Goal: Task Accomplishment & Management: Complete application form

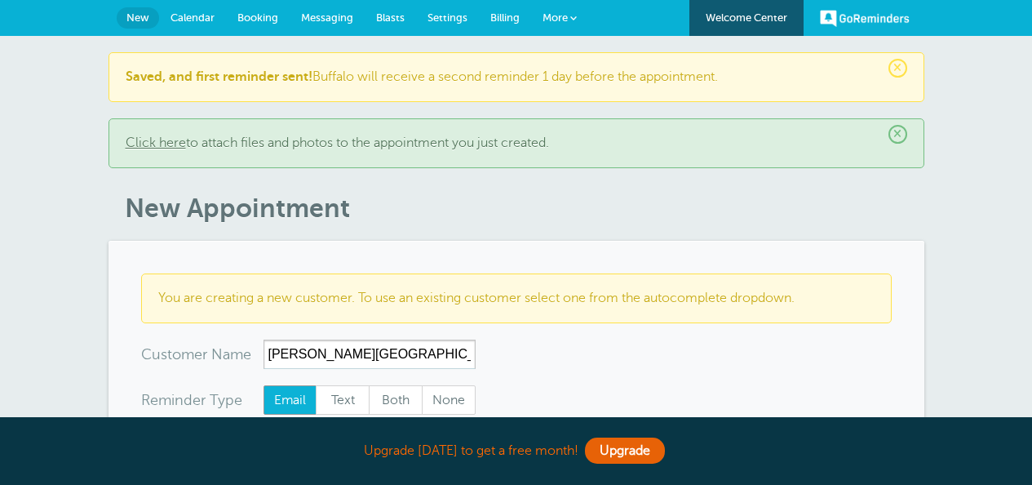
select select "RRULE:FREQ=WEEKLY;INTERVAL=12"
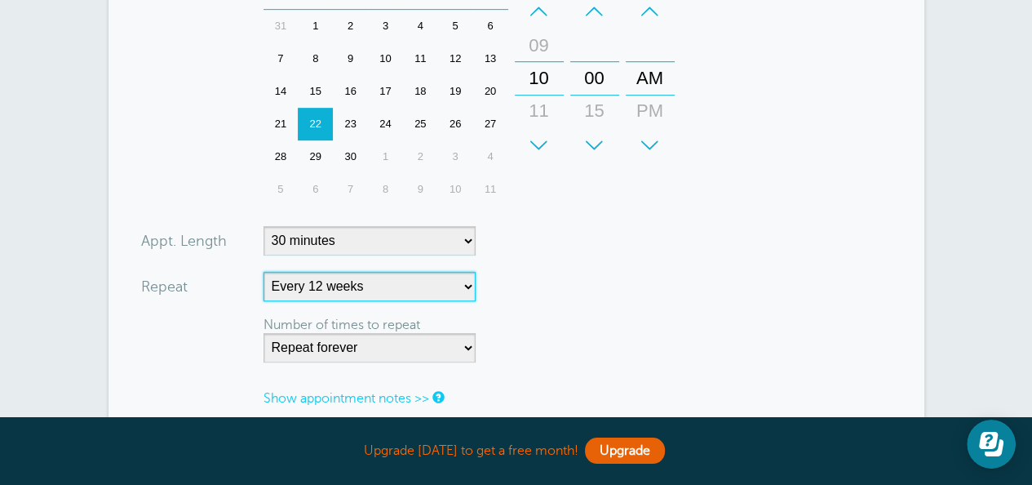
scroll to position [816, 0]
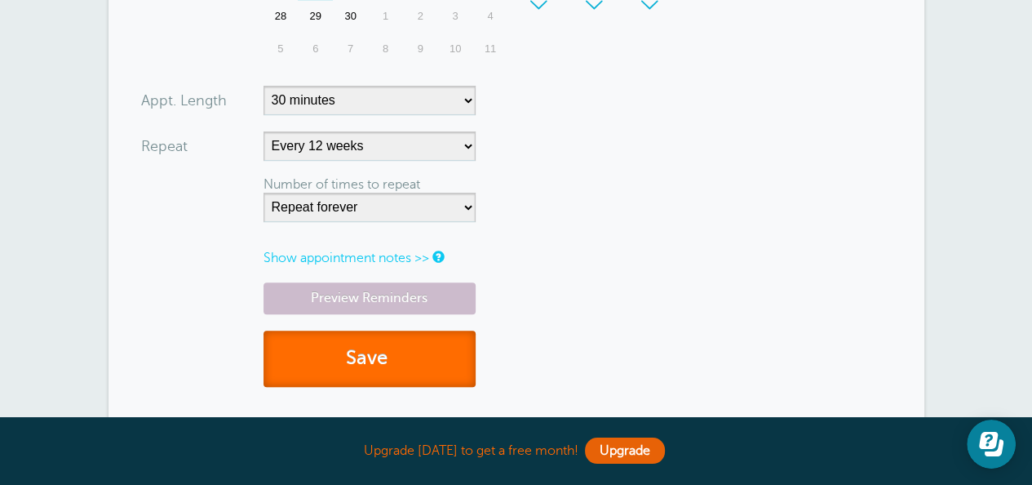
click at [418, 357] on button "Save" at bounding box center [370, 358] width 212 height 56
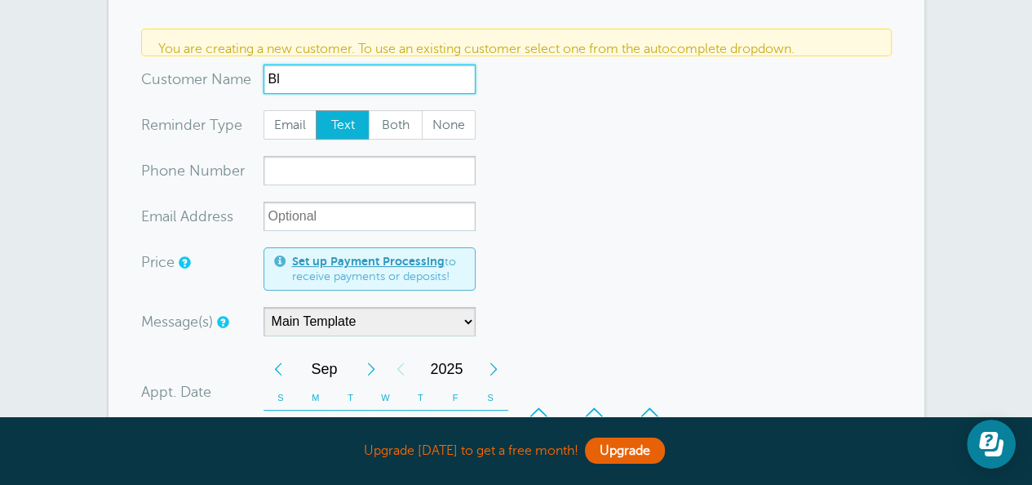
scroll to position [310, 0]
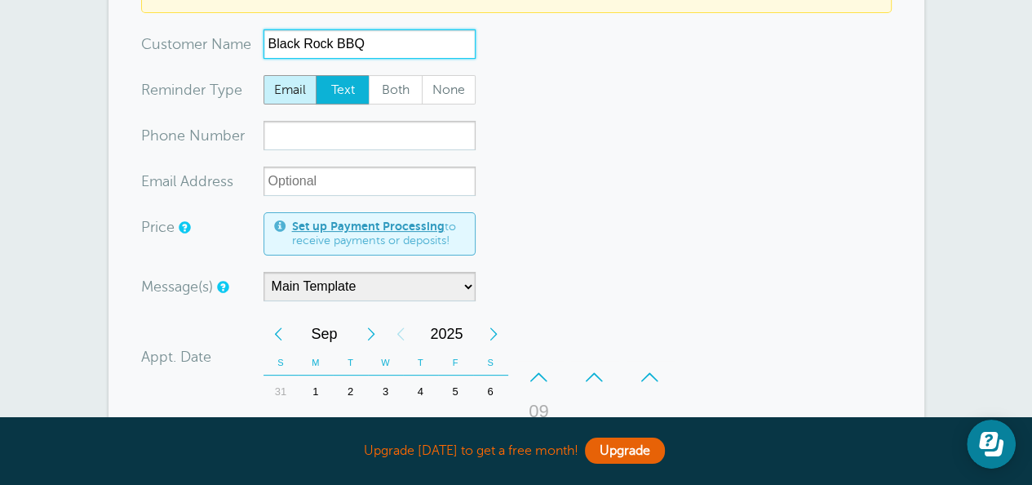
type input "Black Rock BBQ"
click at [266, 82] on span "Email" at bounding box center [290, 90] width 52 height 28
click at [264, 75] on input "Email" at bounding box center [263, 74] width 1 height 1
radio input "true"
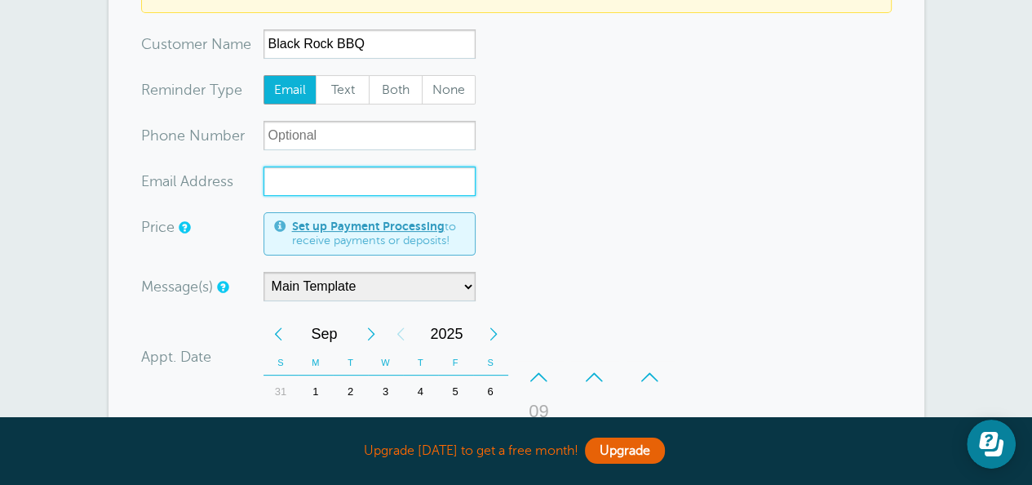
drag, startPoint x: 318, startPoint y: 171, endPoint x: 326, endPoint y: 180, distance: 12.2
click at [319, 171] on input "xx-no-autofill" at bounding box center [370, 180] width 212 height 29
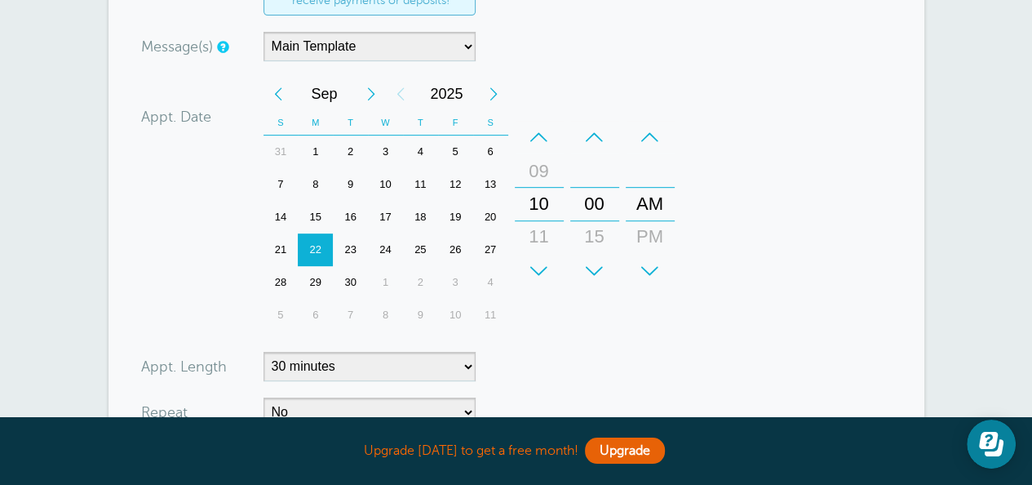
scroll to position [718, 0]
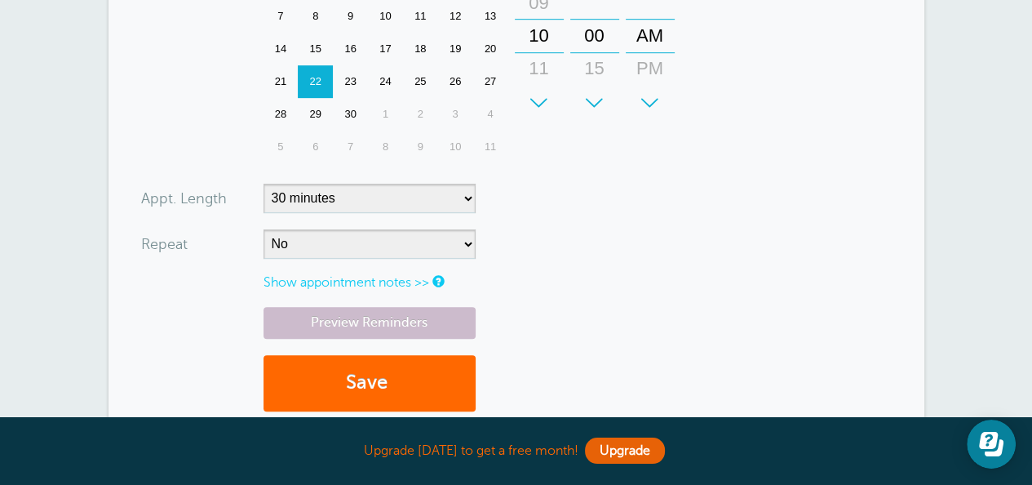
type input "[EMAIL_ADDRESS][DOMAIN_NAME]"
click at [362, 239] on select "No Daily Weekly Every 2 weeks Every 3 weeks Every 4 weeks Monthly Every 5 weeks…" at bounding box center [370, 243] width 212 height 29
select select "RRULE:FREQ=WEEKLY;INTERVAL=12"
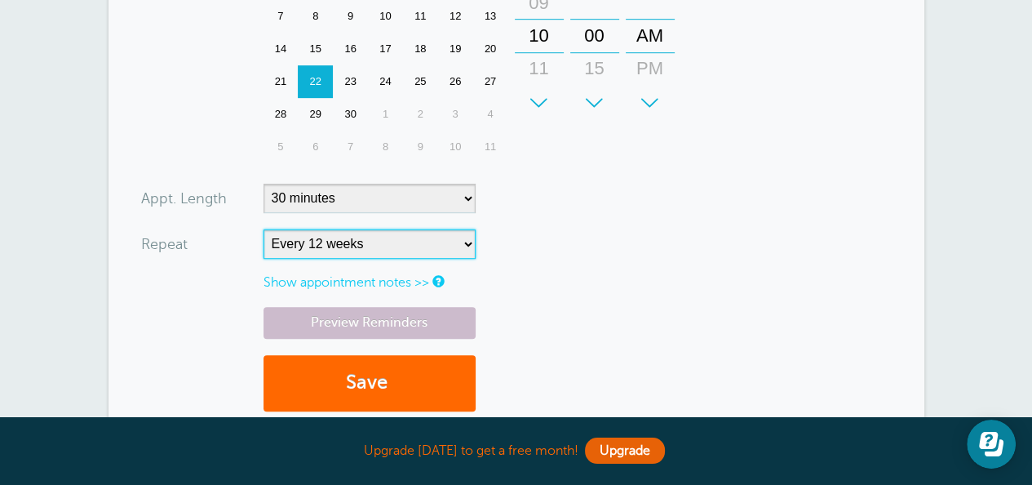
click at [264, 229] on select "No Daily Weekly Every 2 weeks Every 3 weeks Every 4 weeks Monthly Every 5 weeks…" at bounding box center [370, 243] width 212 height 29
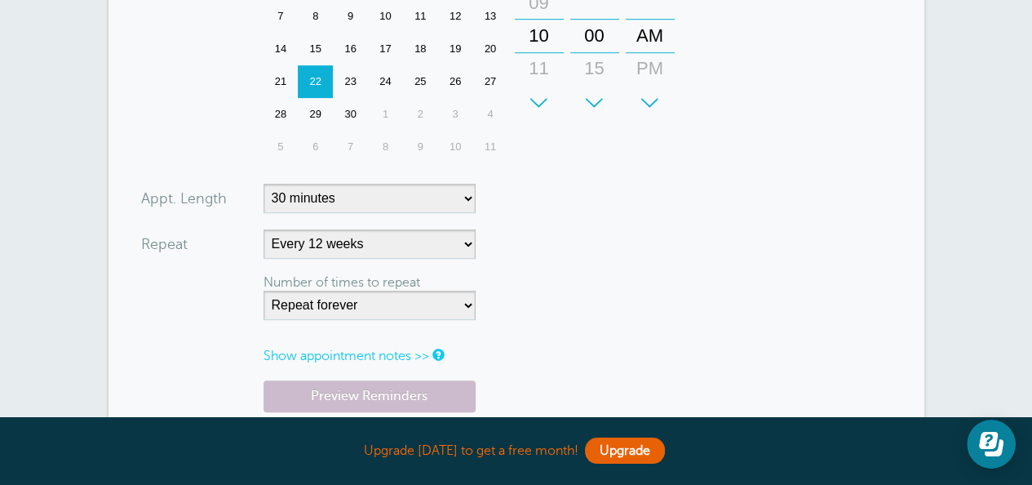
click at [324, 353] on link "Show appointment notes >>" at bounding box center [347, 355] width 166 height 15
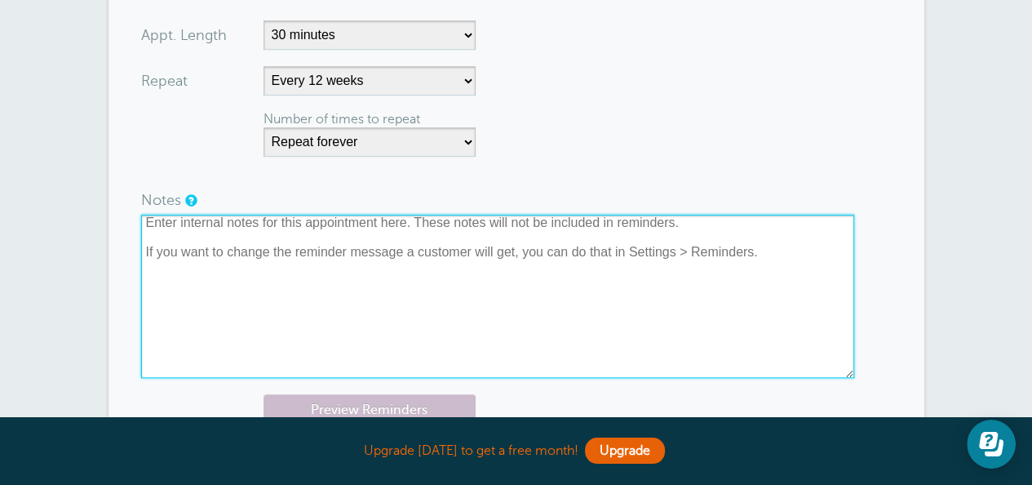
click at [233, 237] on textarea at bounding box center [497, 296] width 713 height 163
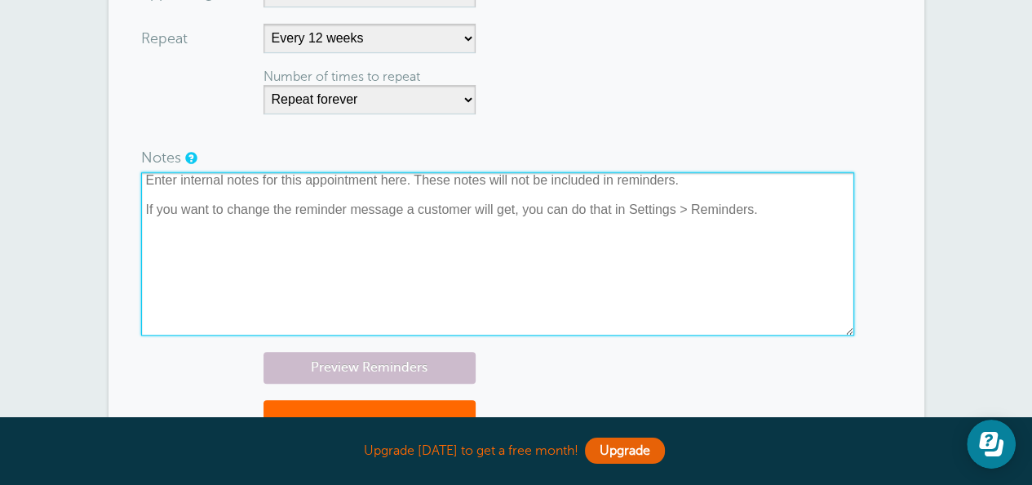
scroll to position [963, 0]
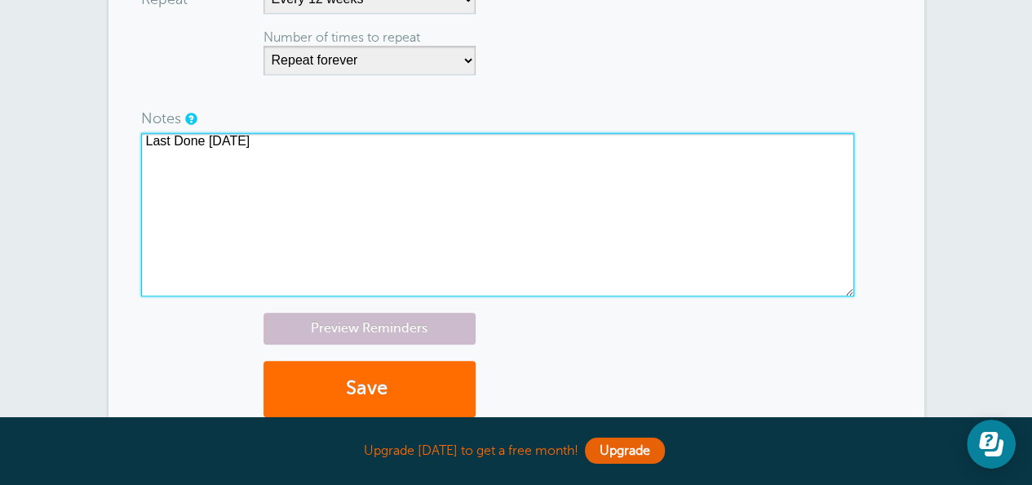
type textarea "Last Done 10/17/23"
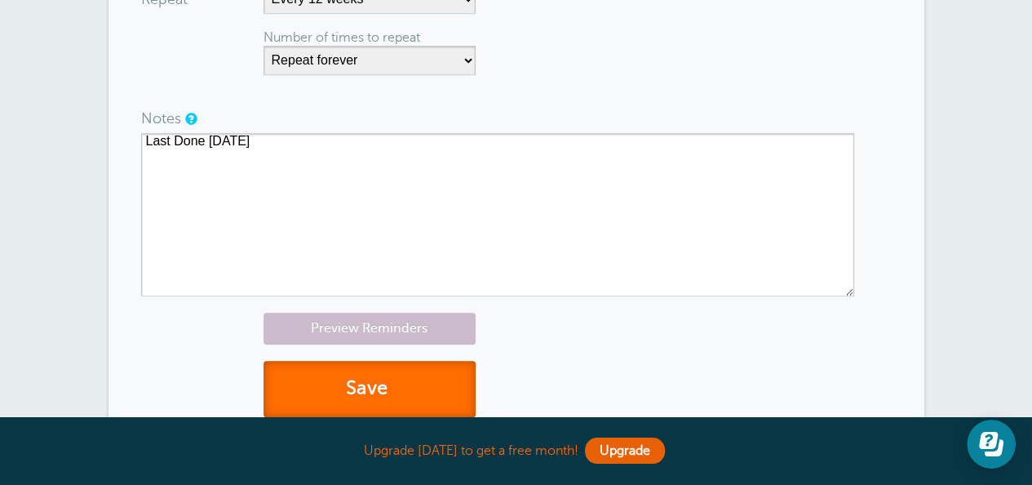
click at [347, 394] on button "Save" at bounding box center [370, 389] width 212 height 56
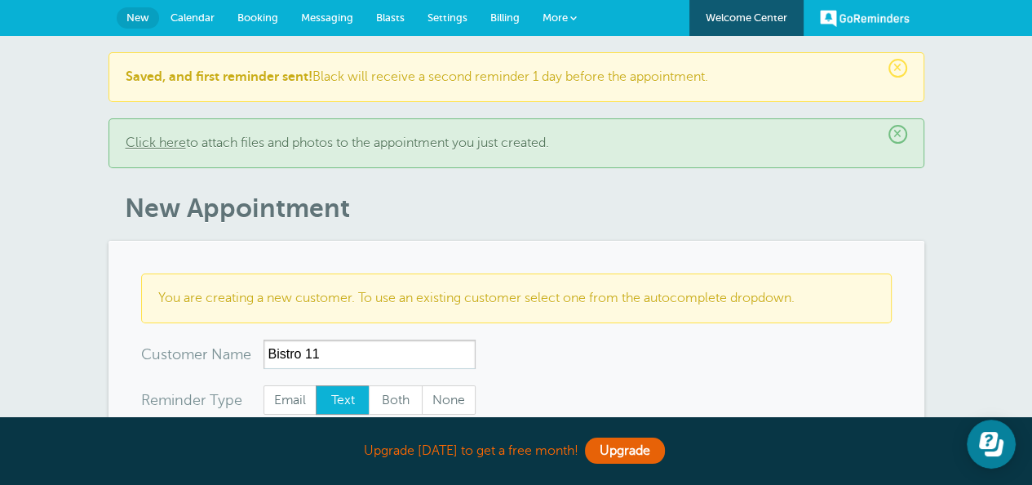
type input "Bistro 11"
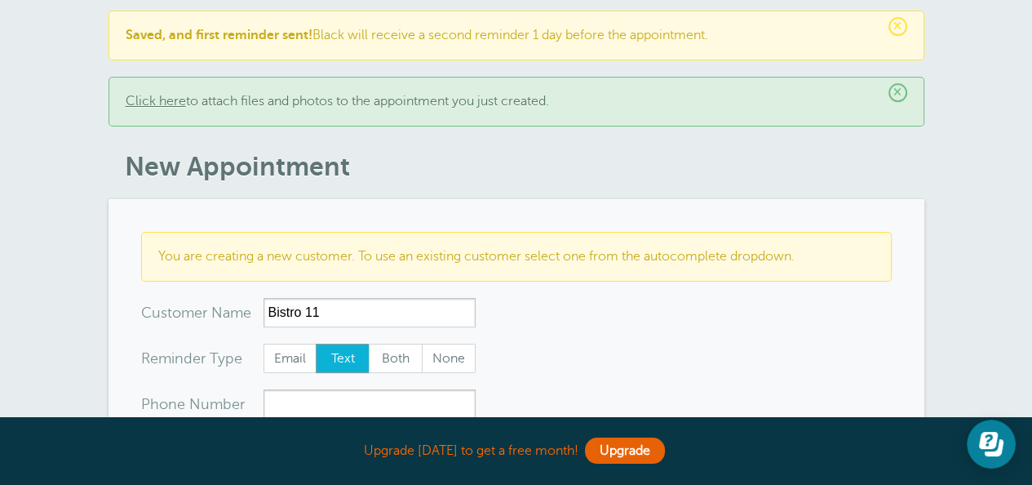
scroll to position [82, 0]
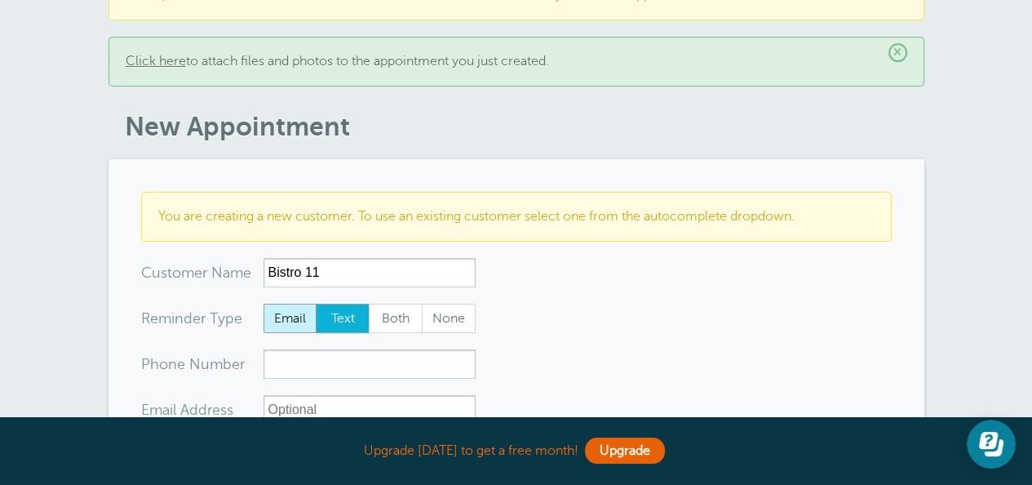
click at [292, 317] on span "Email" at bounding box center [290, 318] width 52 height 28
click at [264, 304] on input "Email" at bounding box center [263, 303] width 1 height 1
radio input "true"
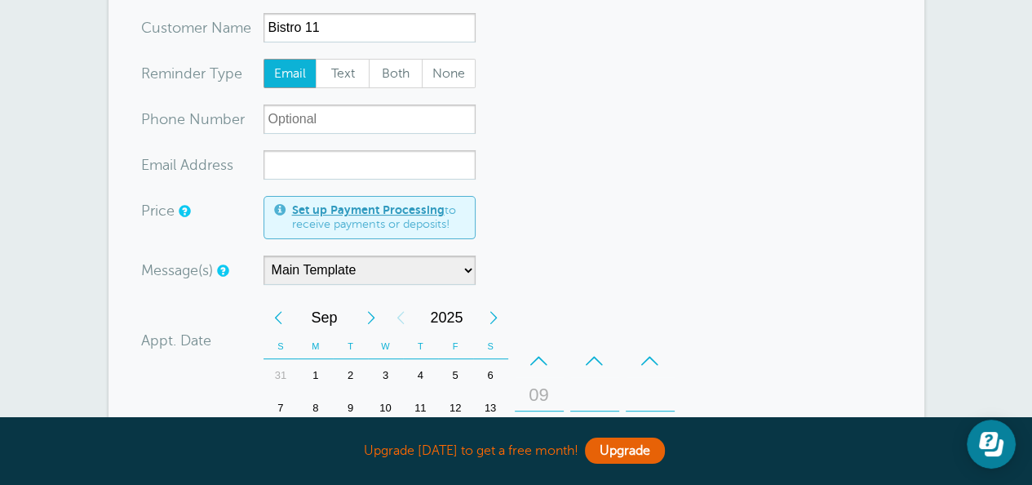
click at [281, 180] on form "You are creating a new customer. To use an existing customer select one from th…" at bounding box center [516, 383] width 751 height 872
click at [292, 160] on input "xx-no-autofill" at bounding box center [370, 164] width 212 height 29
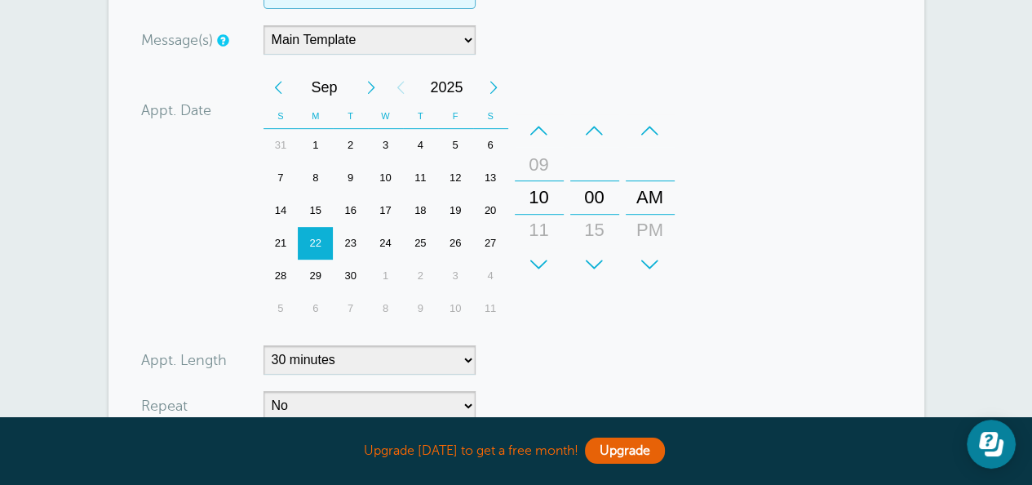
scroll to position [653, 0]
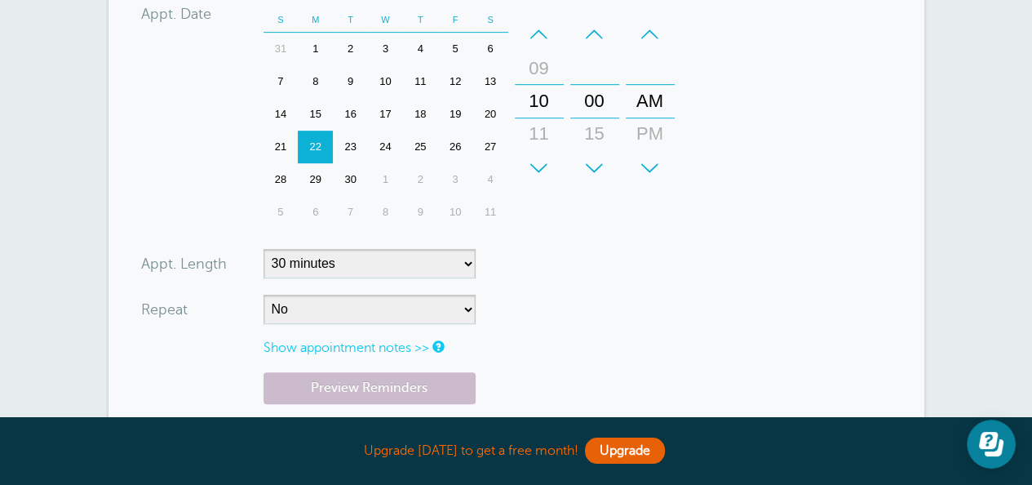
type input "[EMAIL_ADDRESS][DOMAIN_NAME]"
click at [343, 313] on select "No Daily Weekly Every 2 weeks Every 3 weeks Every 4 weeks Monthly Every 5 weeks…" at bounding box center [370, 309] width 212 height 29
select select "RRULE:FREQ=WEEKLY;INTERVAL=12"
click at [264, 295] on select "No Daily Weekly Every 2 weeks Every 3 weeks Every 4 weeks Monthly Every 5 weeks…" at bounding box center [370, 309] width 212 height 29
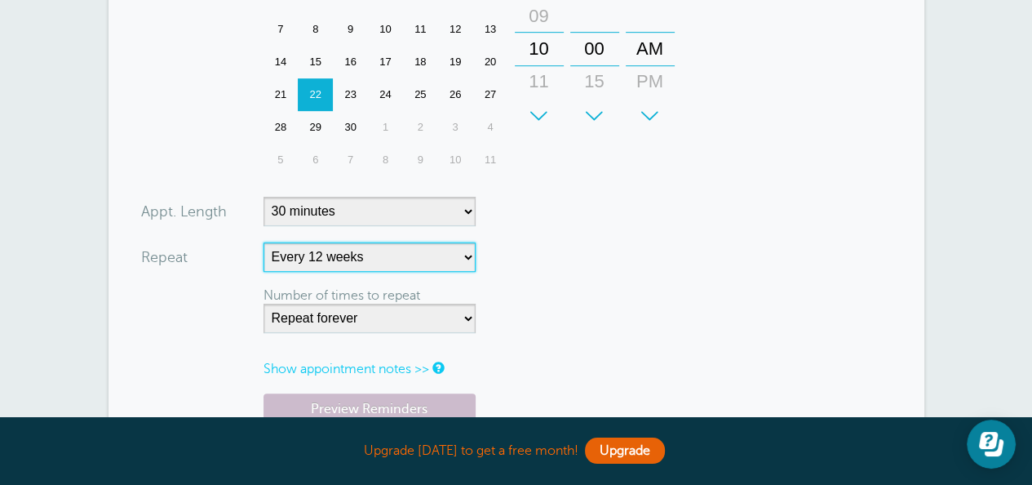
scroll to position [816, 0]
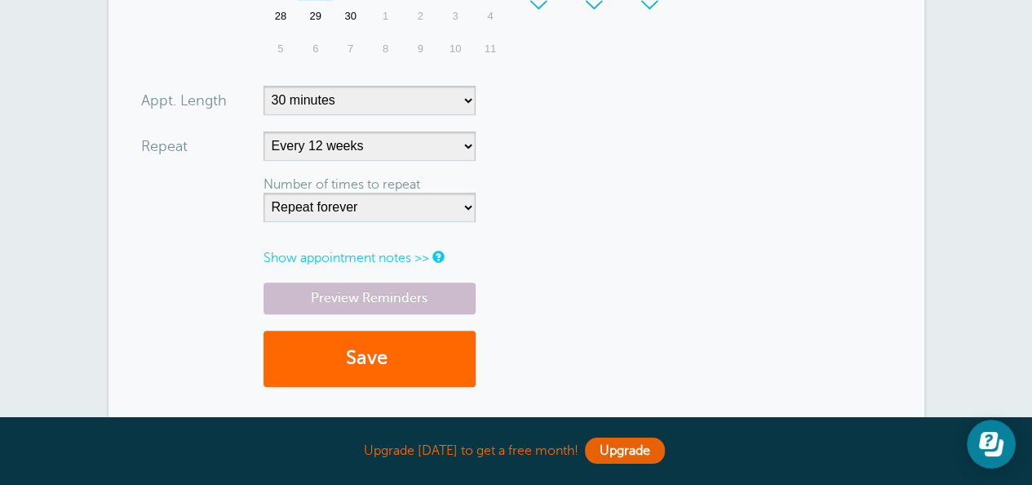
click at [344, 255] on link "Show appointment notes >>" at bounding box center [347, 258] width 166 height 15
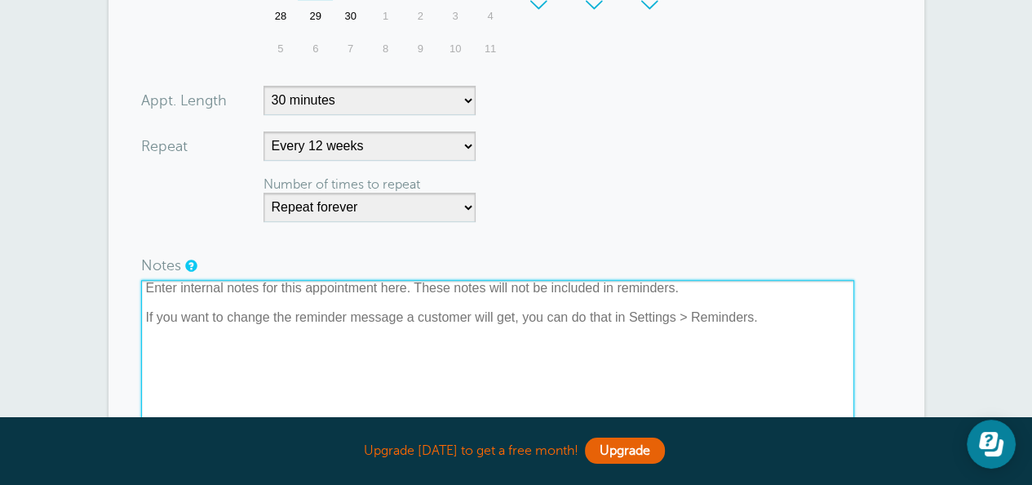
click at [241, 316] on textarea at bounding box center [497, 361] width 713 height 163
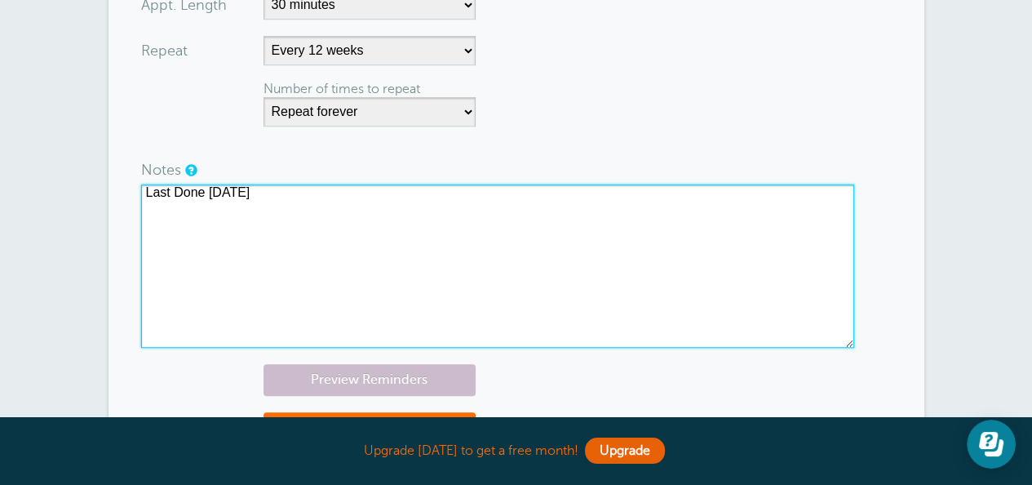
scroll to position [1061, 0]
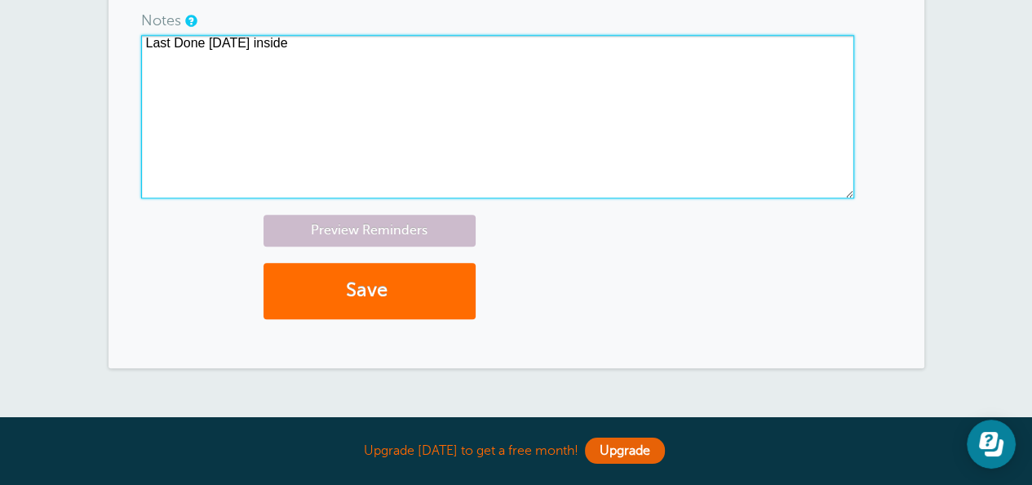
type textarea "Last Done 4/7/22 inside"
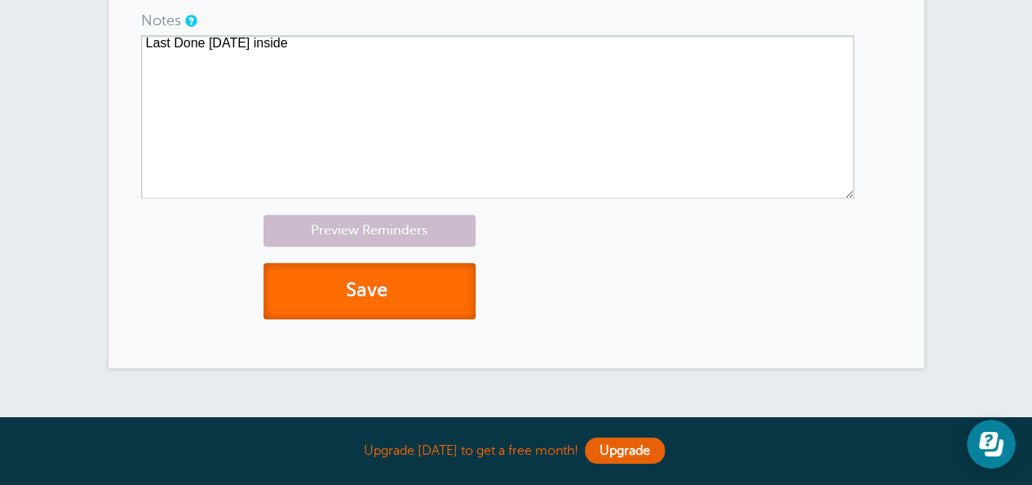
click at [382, 289] on button "Save" at bounding box center [370, 291] width 212 height 56
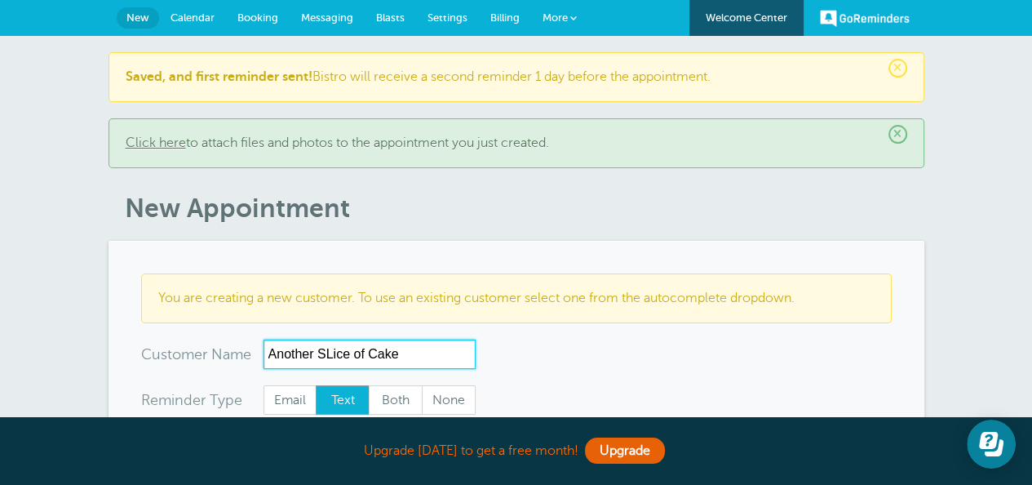
click at [332, 353] on input "Another SLice of Cake" at bounding box center [370, 353] width 212 height 29
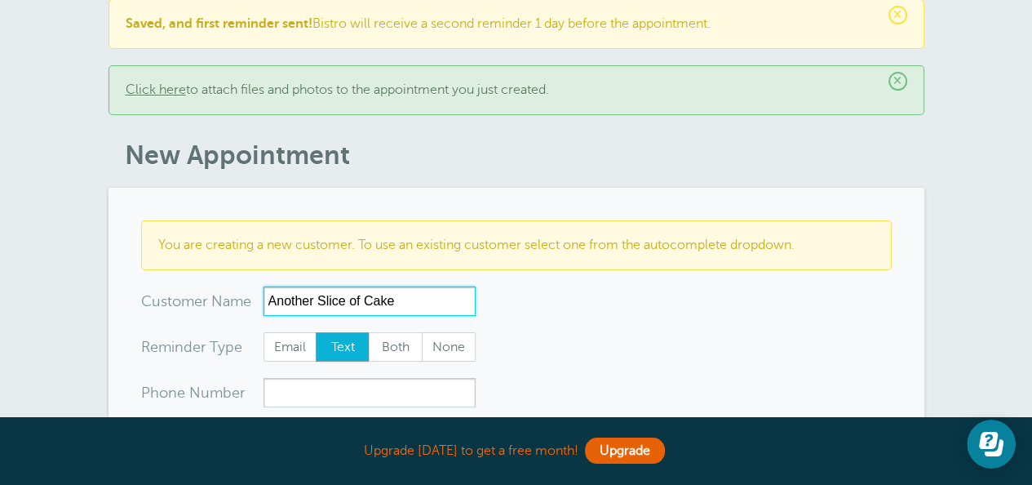
scroll to position [163, 0]
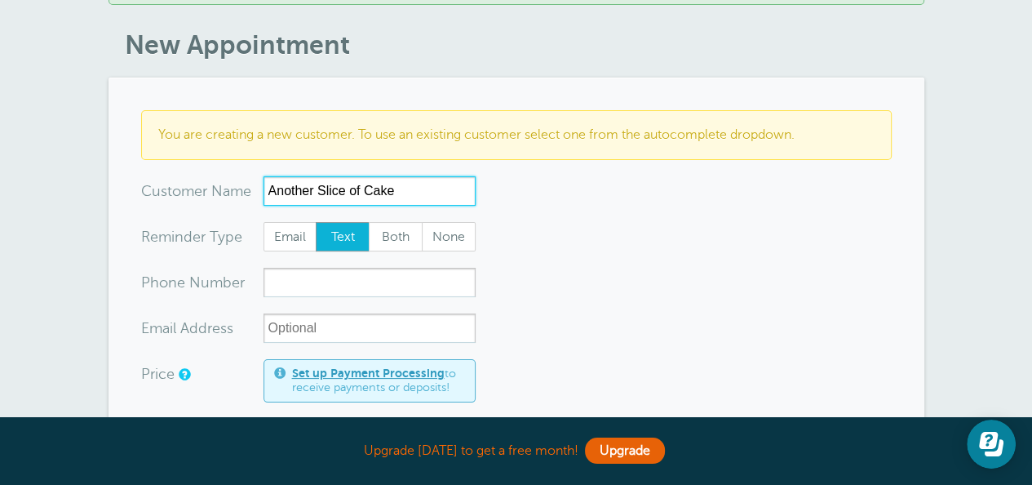
type input "Another Slice of Cake"
click at [283, 243] on span "Email" at bounding box center [290, 237] width 52 height 28
click at [264, 222] on input "Email" at bounding box center [263, 221] width 1 height 1
radio input "true"
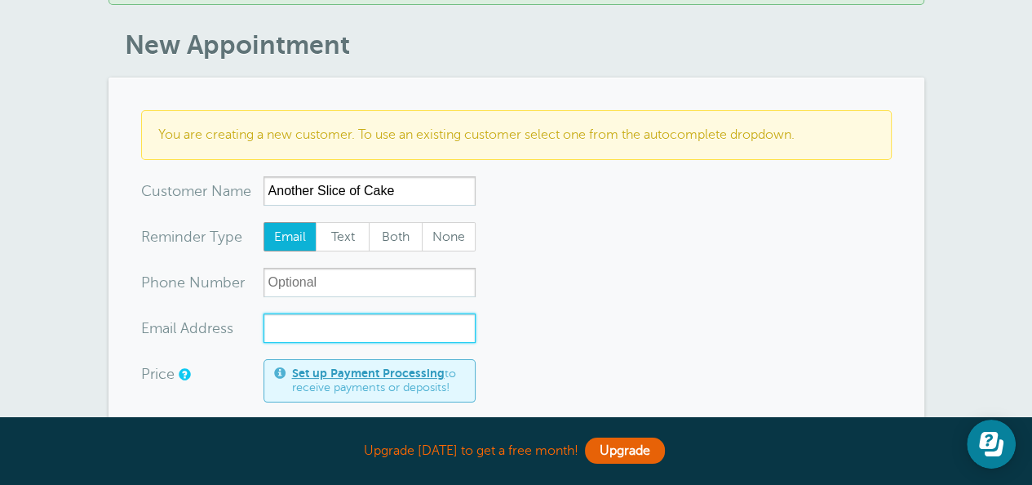
click at [299, 325] on input "xx-no-autofill" at bounding box center [370, 327] width 212 height 29
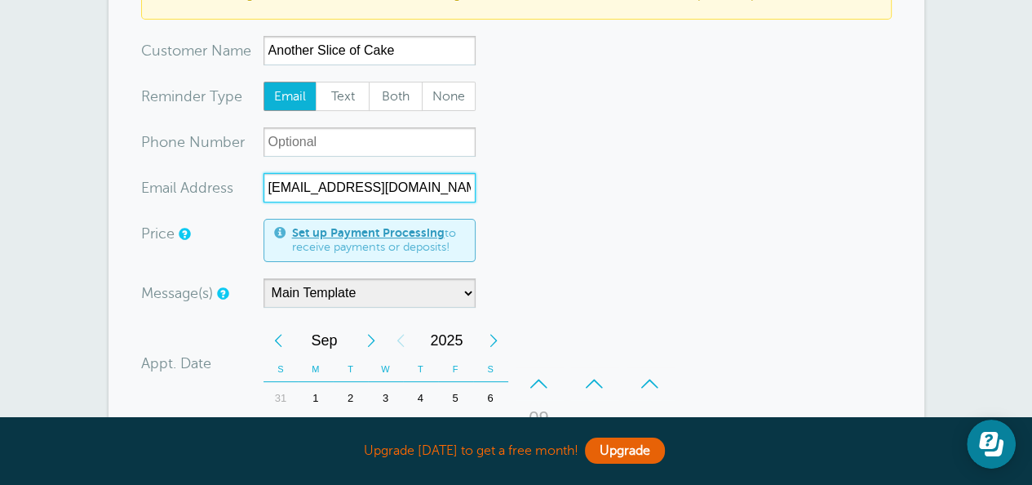
scroll to position [408, 0]
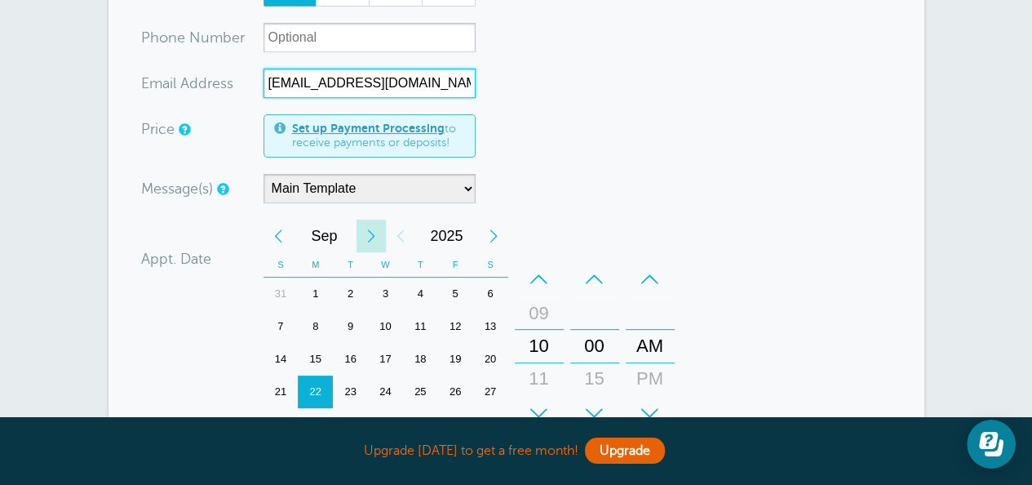
click at [373, 229] on div "Next Month" at bounding box center [371, 235] width 29 height 33
click at [277, 233] on div "Previous Month" at bounding box center [278, 235] width 29 height 33
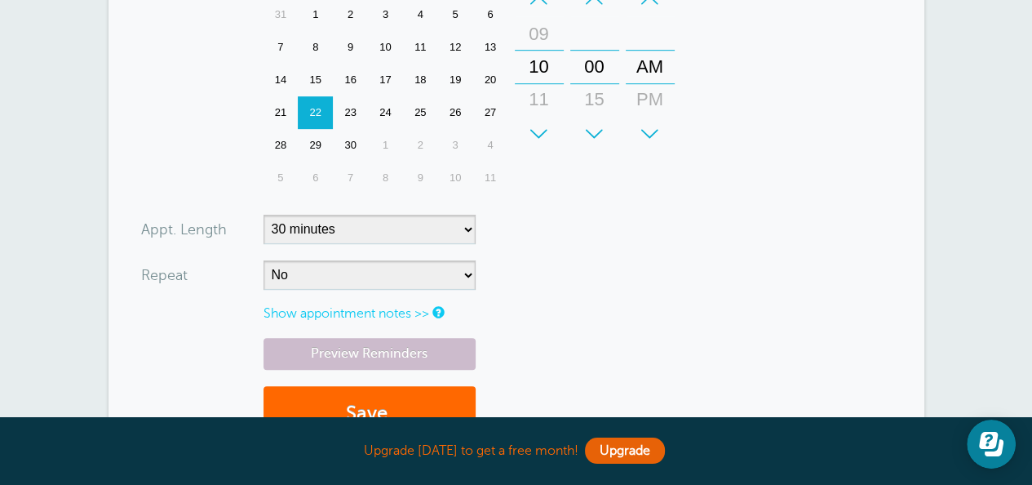
scroll to position [734, 0]
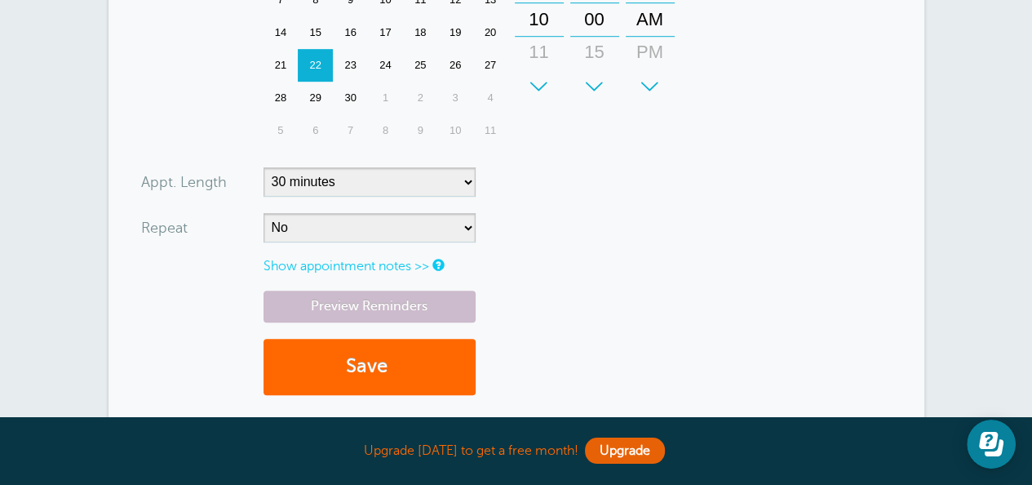
type input "[EMAIL_ADDRESS][DOMAIN_NAME]"
click at [306, 228] on select "No Daily Weekly Every 2 weeks Every 3 weeks Every 4 weeks Monthly Every 5 weeks…" at bounding box center [370, 227] width 212 height 29
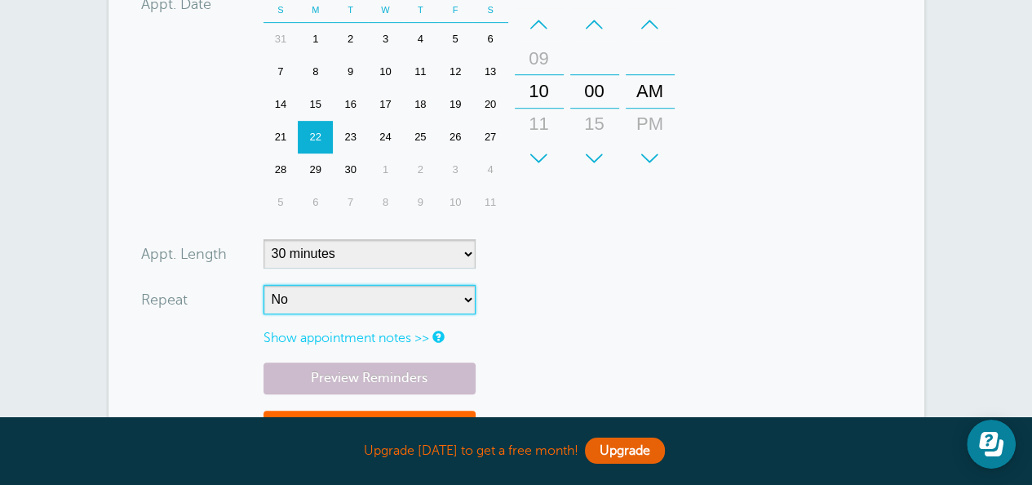
scroll to position [571, 0]
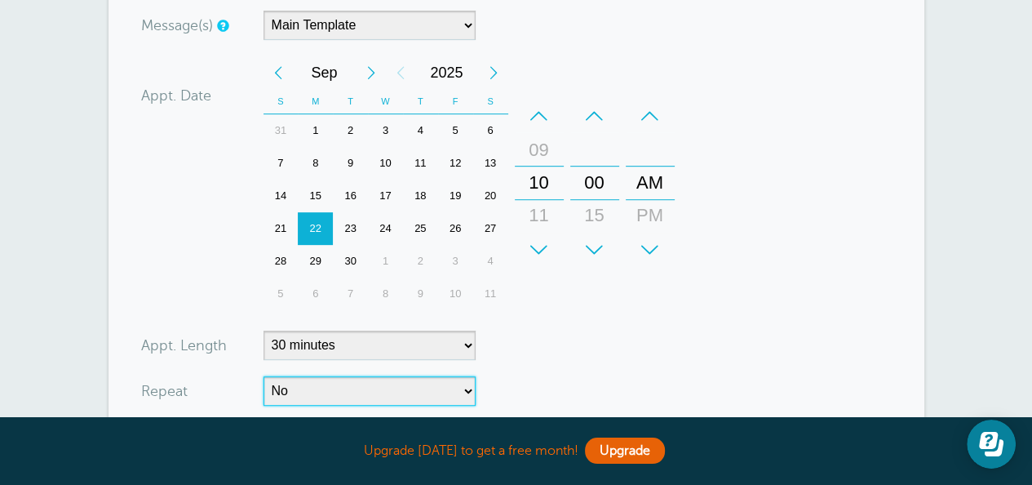
click at [320, 396] on select "No Daily Weekly Every 2 weeks Every 3 weeks Every 4 weeks Monthly Every 5 weeks…" at bounding box center [370, 390] width 212 height 29
select select "RRULE:FREQ=MONTHLY;INTERVAL=6"
click at [264, 376] on select "No Daily Weekly Every 2 weeks Every 3 weeks Every 4 weeks Monthly Every 5 weeks…" at bounding box center [370, 390] width 212 height 29
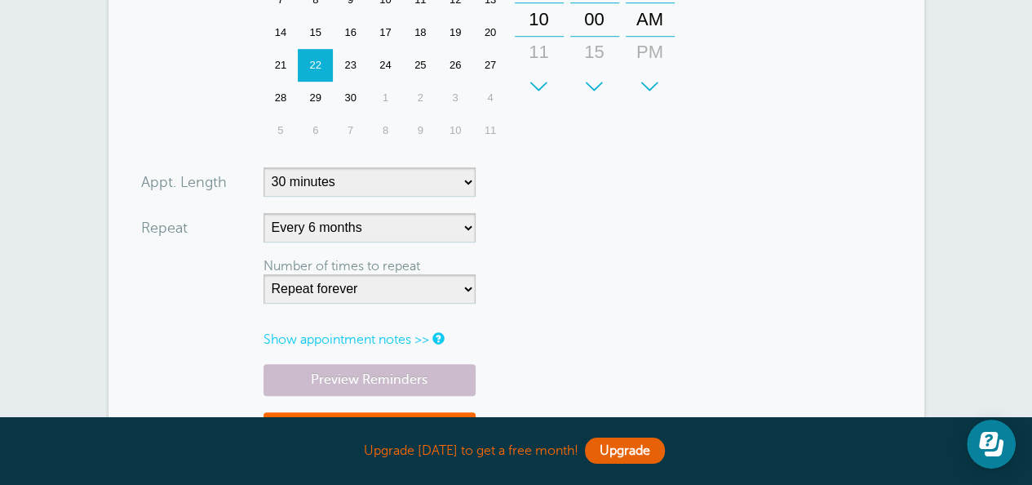
click at [302, 335] on link "Show appointment notes >>" at bounding box center [347, 339] width 166 height 15
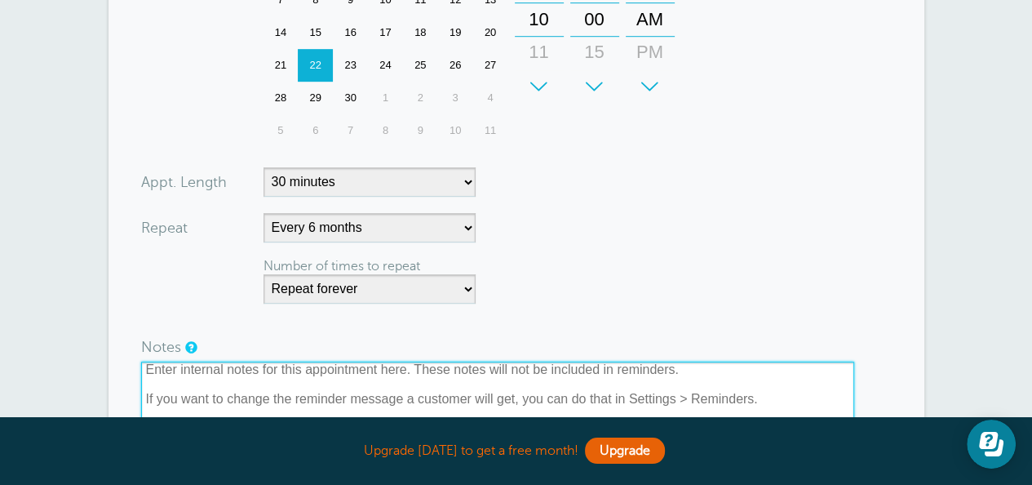
click at [194, 389] on textarea at bounding box center [497, 442] width 713 height 163
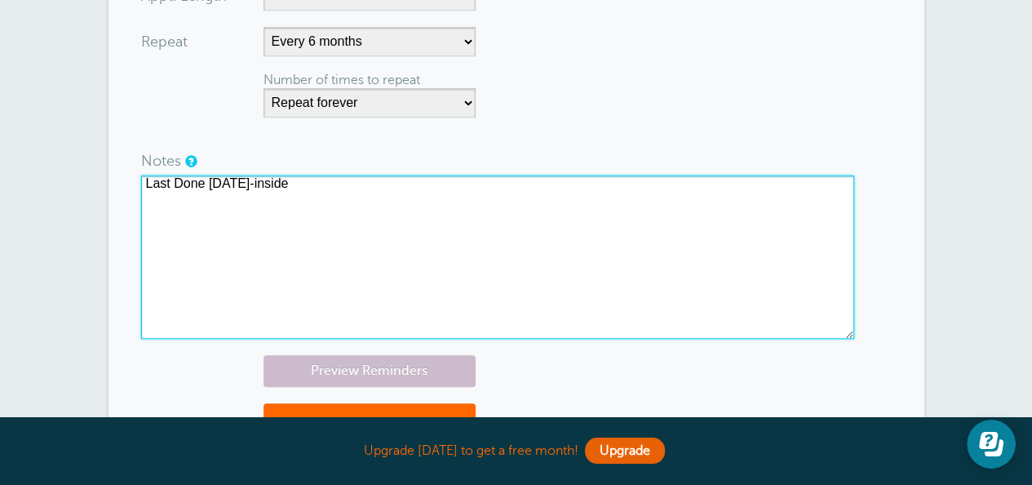
scroll to position [1142, 0]
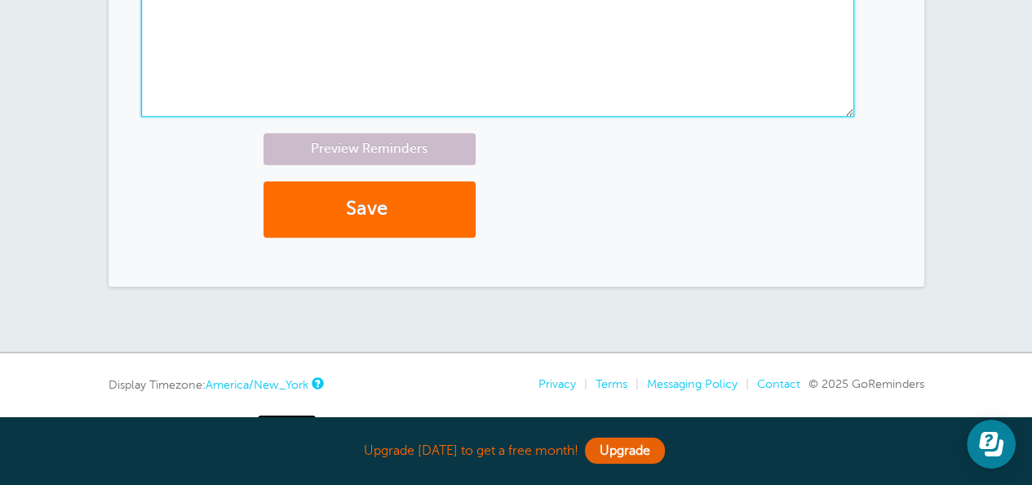
type textarea "Last Done 2/27/25-inside"
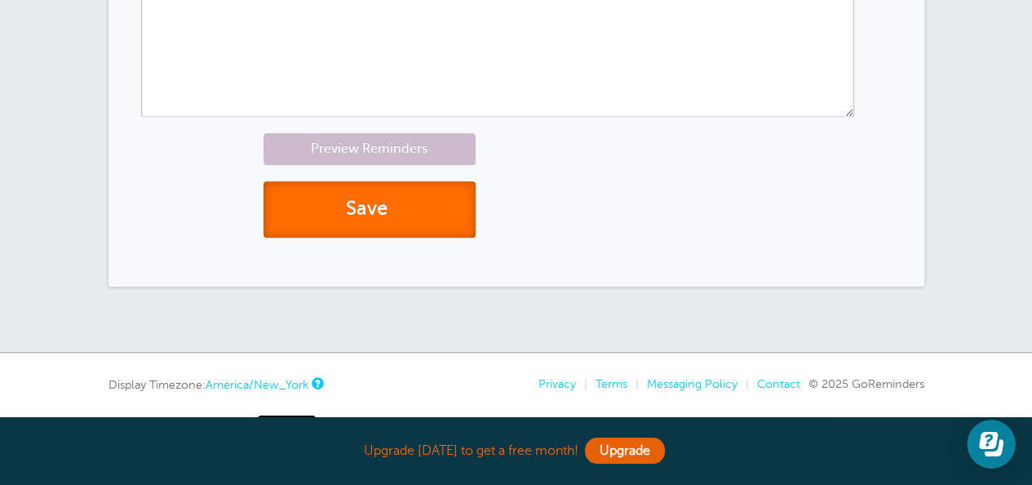
click at [422, 200] on button "Save" at bounding box center [370, 209] width 212 height 56
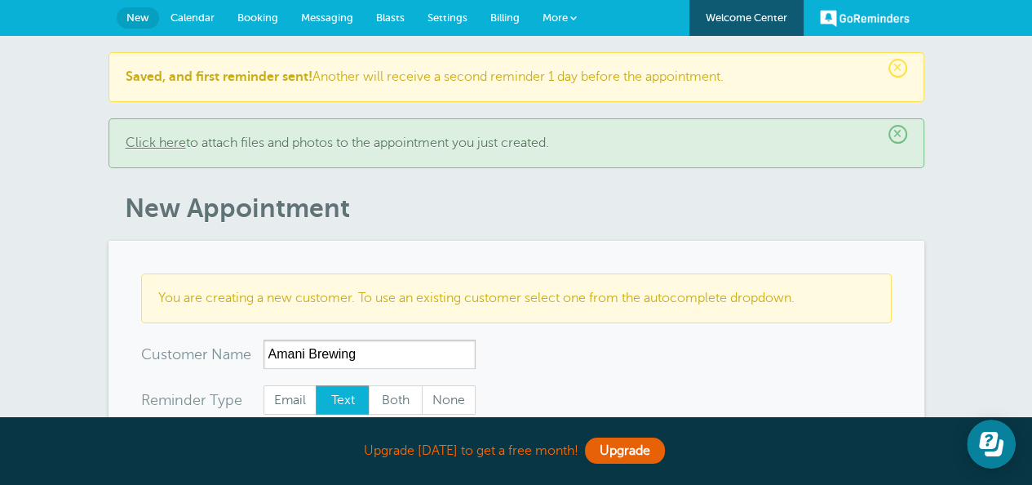
type input "Amani Brewing"
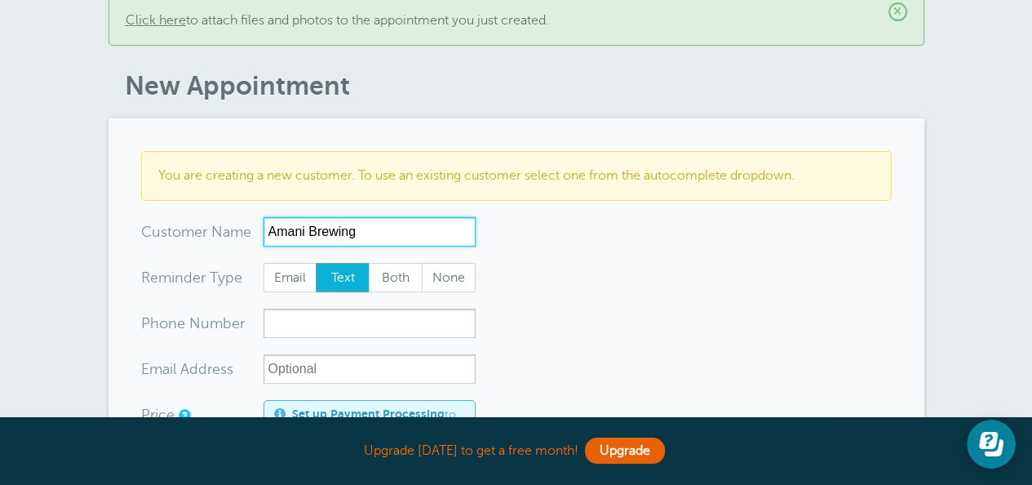
scroll to position [245, 0]
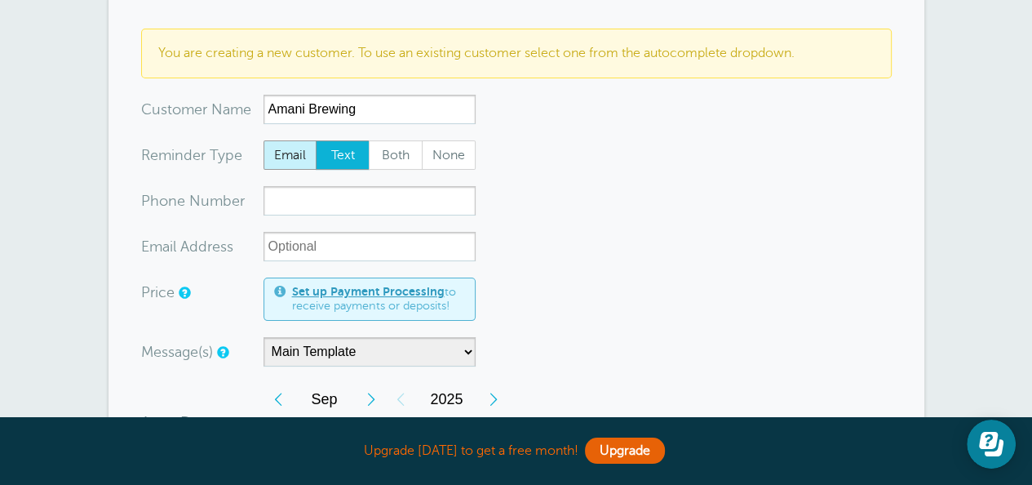
click at [300, 153] on span "Email" at bounding box center [290, 155] width 52 height 28
click at [264, 140] on input "Email" at bounding box center [263, 140] width 1 height 1
radio input "true"
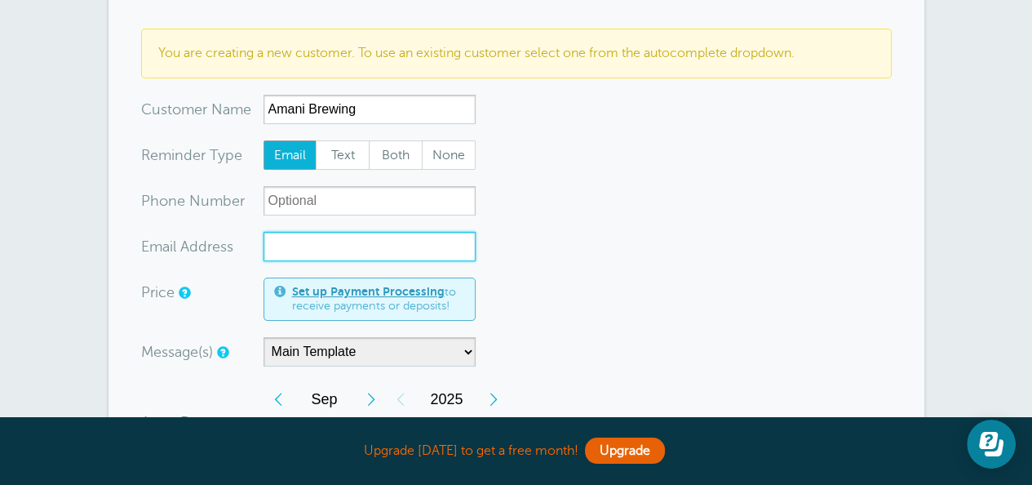
click at [316, 255] on input "xx-no-autofill" at bounding box center [370, 246] width 212 height 29
click at [373, 246] on input "jenni@taylorsinc.cm" at bounding box center [370, 246] width 212 height 29
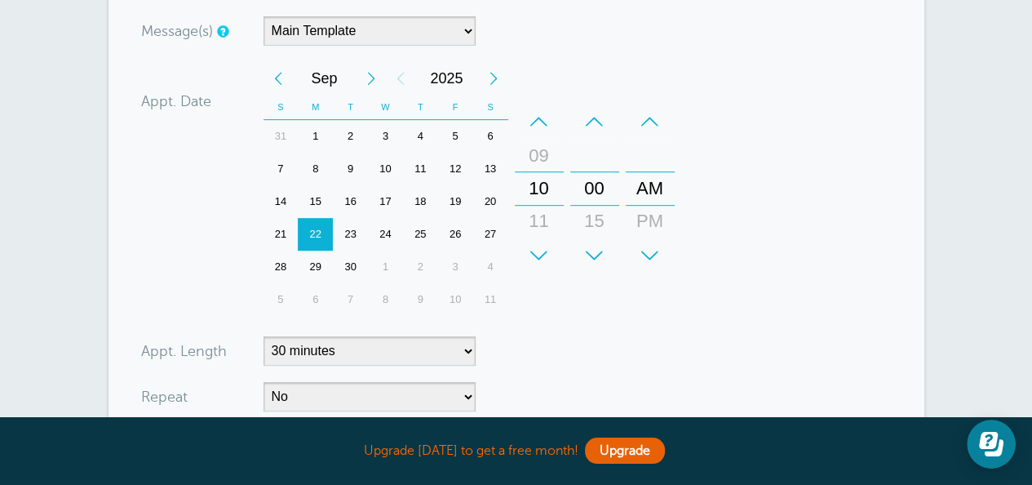
scroll to position [653, 0]
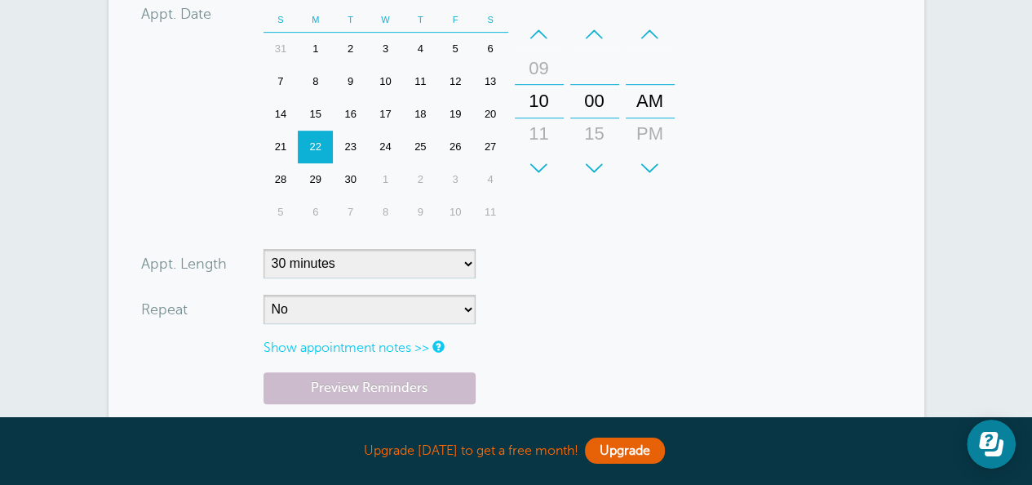
type input "[EMAIL_ADDRESS][DOMAIN_NAME]"
click at [338, 268] on select "5 minutes 10 minutes 15 minutes 20 minutes 25 minutes 30 minutes 35 minutes 40 …" at bounding box center [370, 263] width 212 height 29
click at [336, 265] on select "5 minutes 10 minutes 15 minutes 20 minutes 25 minutes 30 minutes 35 minutes 40 …" at bounding box center [370, 263] width 212 height 29
click at [353, 321] on form "You are creating a new customer. To use an existing customer select one from th…" at bounding box center [516, 57] width 751 height 872
click at [354, 312] on select "No Daily Weekly Every 2 weeks Every 3 weeks Every 4 weeks Monthly Every 5 weeks…" at bounding box center [370, 309] width 212 height 29
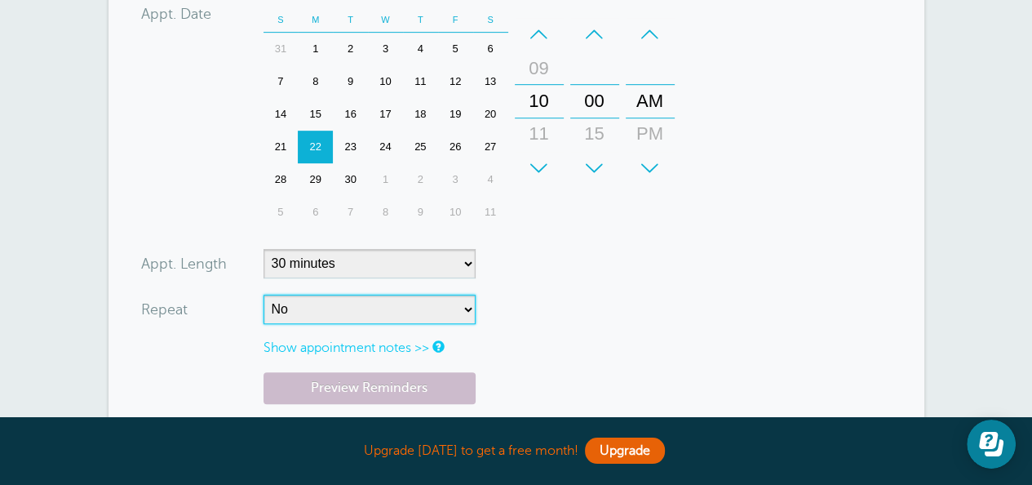
select select "RRULE:FREQ=MONTHLY;INTERVAL=3"
click at [264, 295] on select "No Daily Weekly Every 2 weeks Every 3 weeks Every 4 weeks Monthly Every 5 weeks…" at bounding box center [370, 309] width 212 height 29
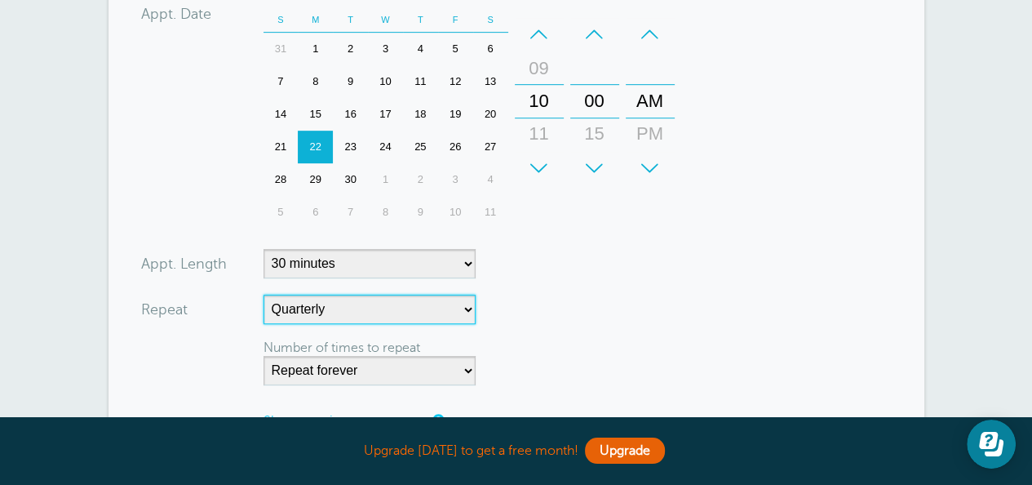
scroll to position [898, 0]
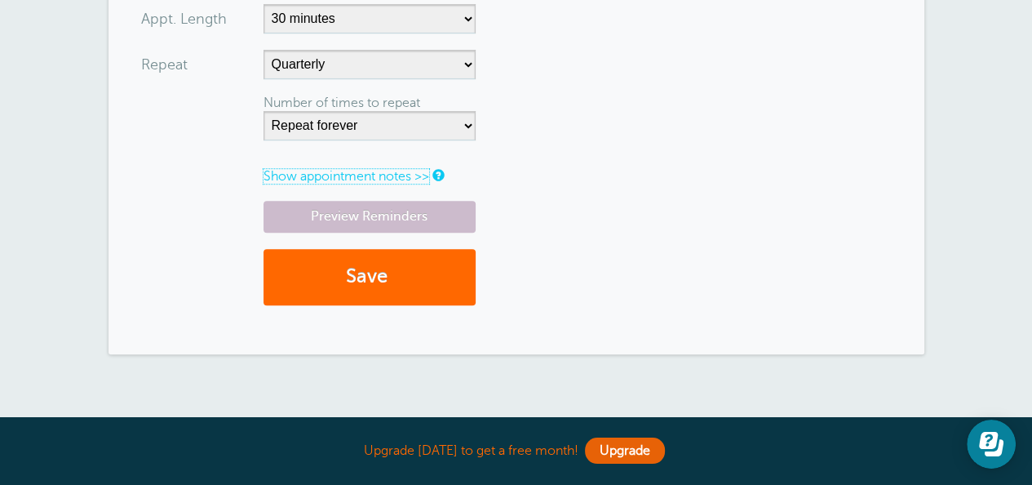
click at [341, 180] on link "Show appointment notes >>" at bounding box center [347, 176] width 166 height 15
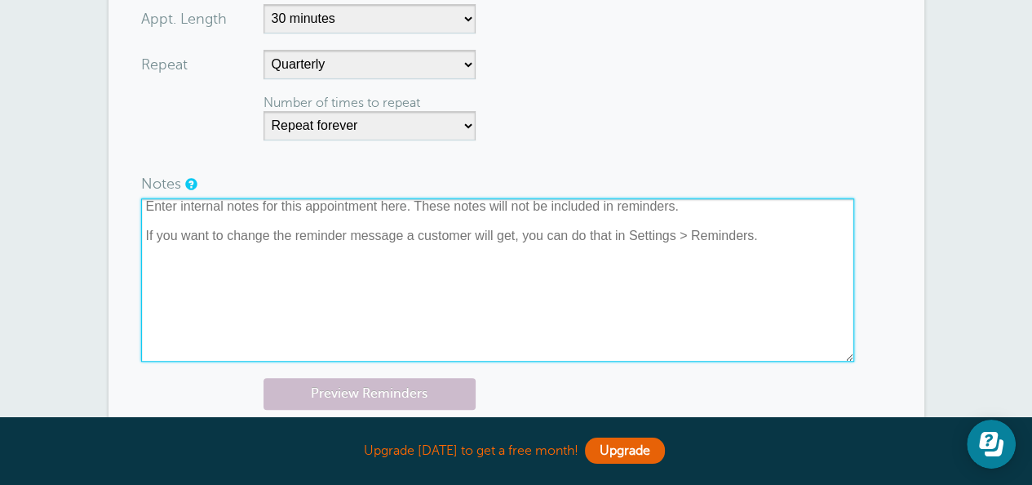
click at [231, 232] on textarea at bounding box center [497, 279] width 713 height 163
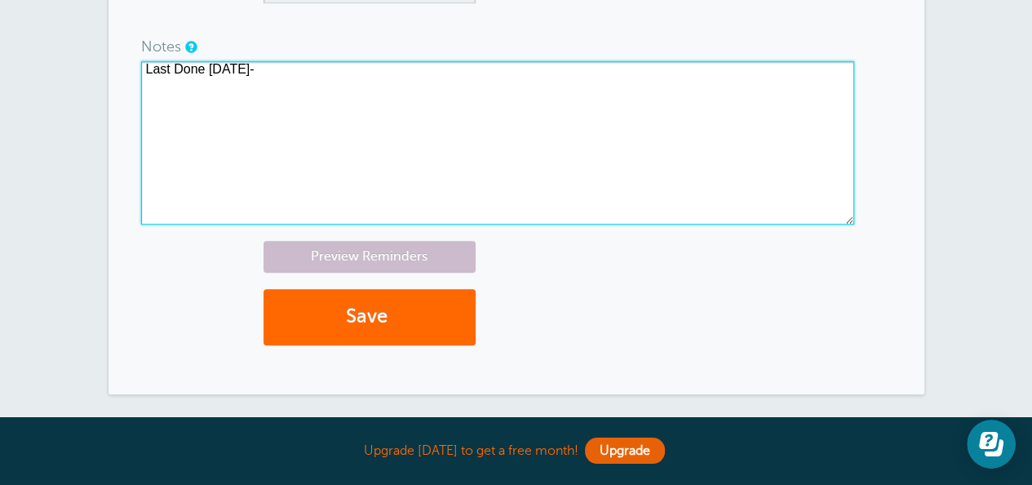
scroll to position [1142, 0]
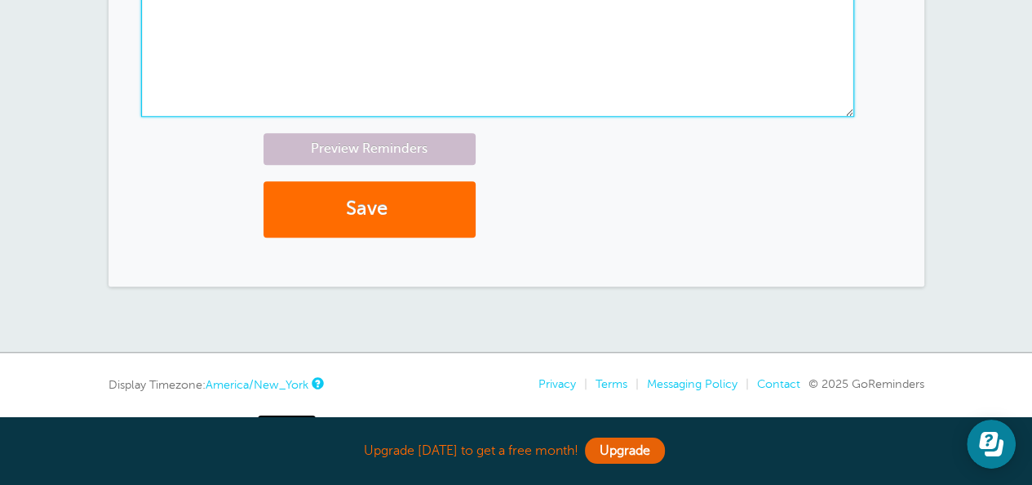
type textarea "Last Done 1/28/25-"
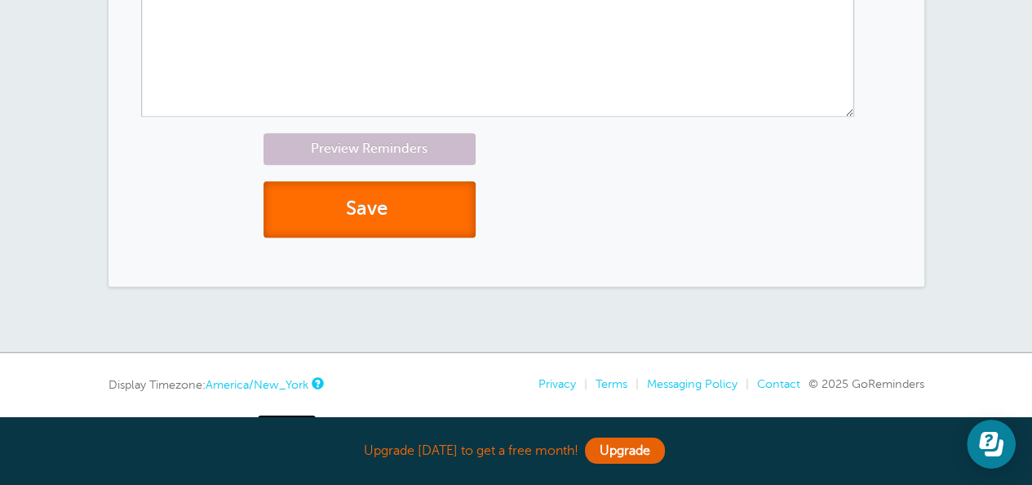
drag, startPoint x: 371, startPoint y: 206, endPoint x: 379, endPoint y: 205, distance: 8.3
click at [377, 206] on button "Save" at bounding box center [370, 209] width 212 height 56
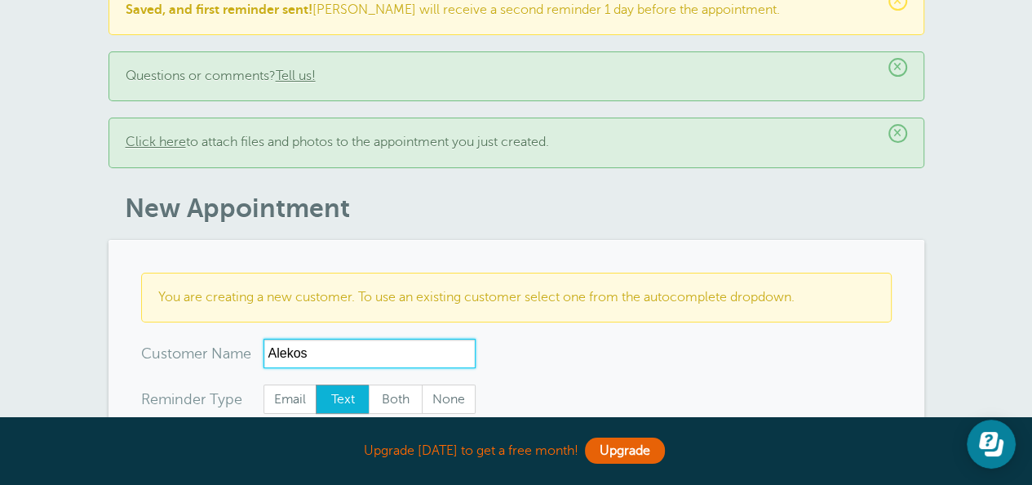
scroll to position [163, 0]
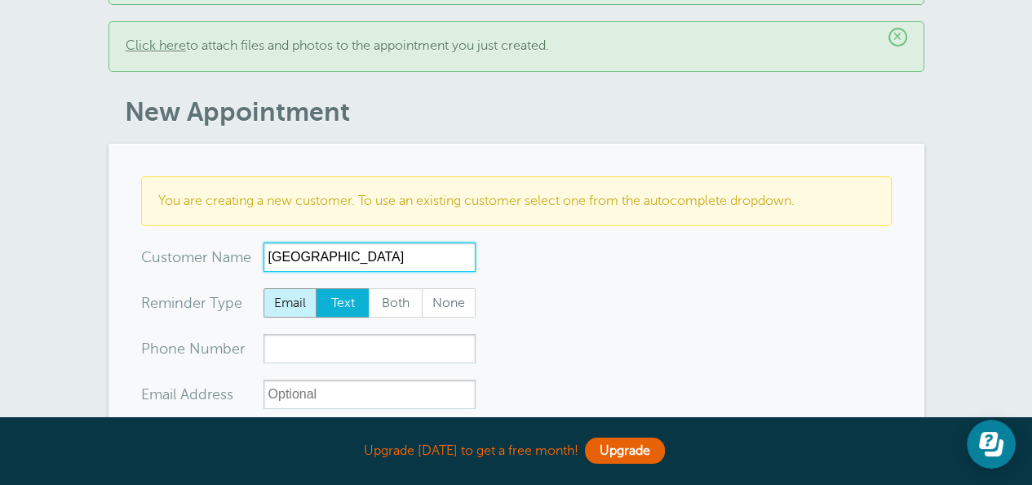
type input "[GEOGRAPHIC_DATA]"
click at [295, 303] on span "Email" at bounding box center [290, 303] width 52 height 28
click at [264, 288] on input "Email" at bounding box center [263, 287] width 1 height 1
radio input "true"
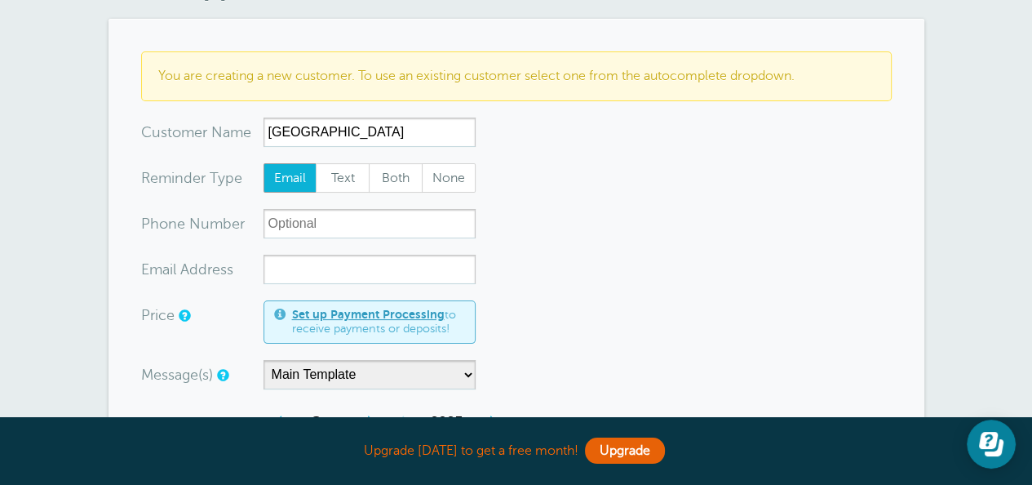
scroll to position [408, 0]
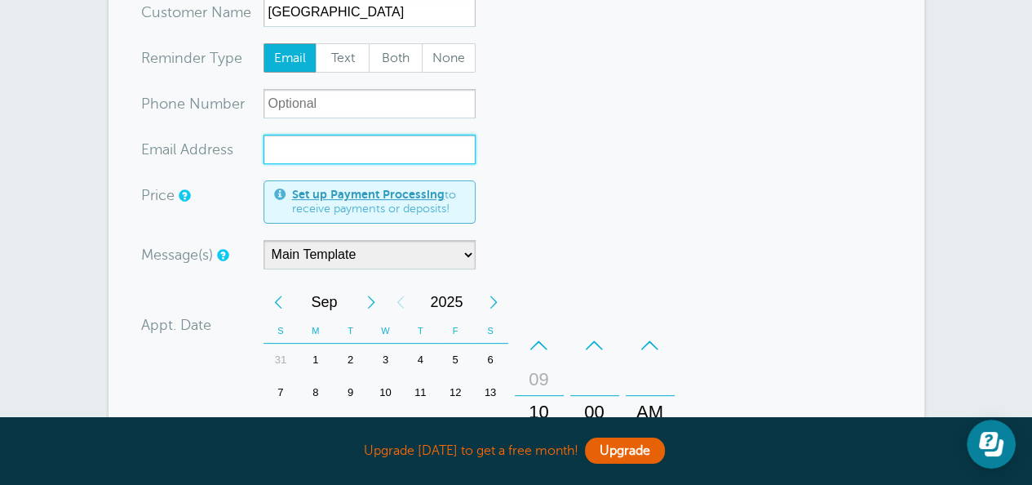
click at [287, 149] on input "xx-no-autofill" at bounding box center [370, 149] width 212 height 29
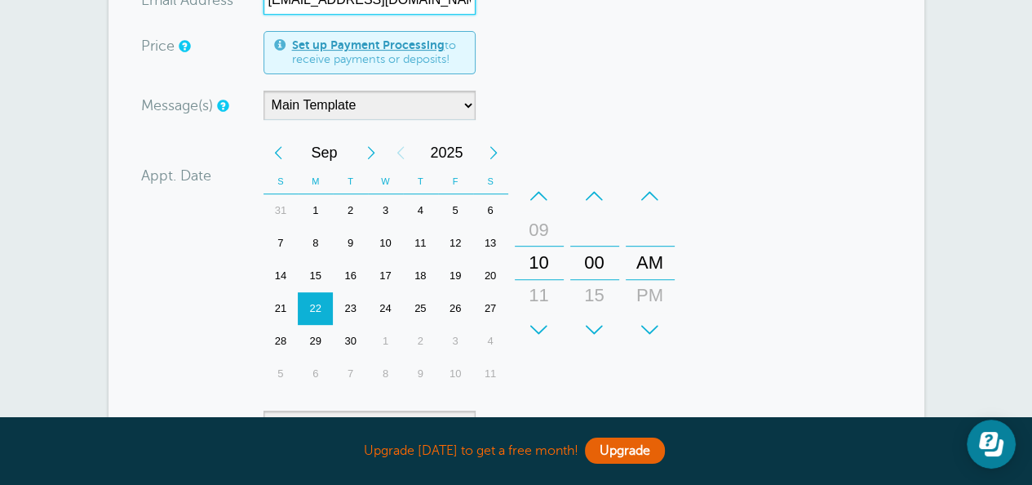
scroll to position [653, 0]
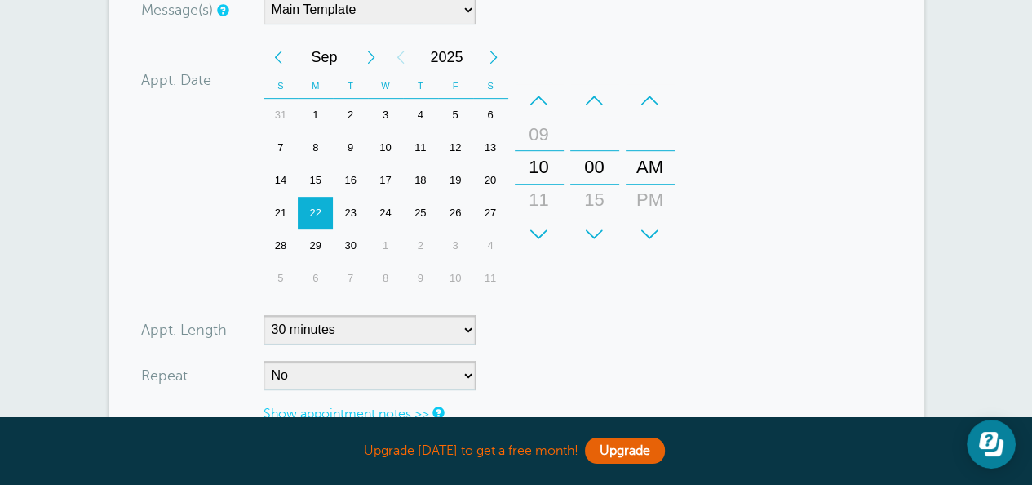
type input "[EMAIL_ADDRESS][DOMAIN_NAME]"
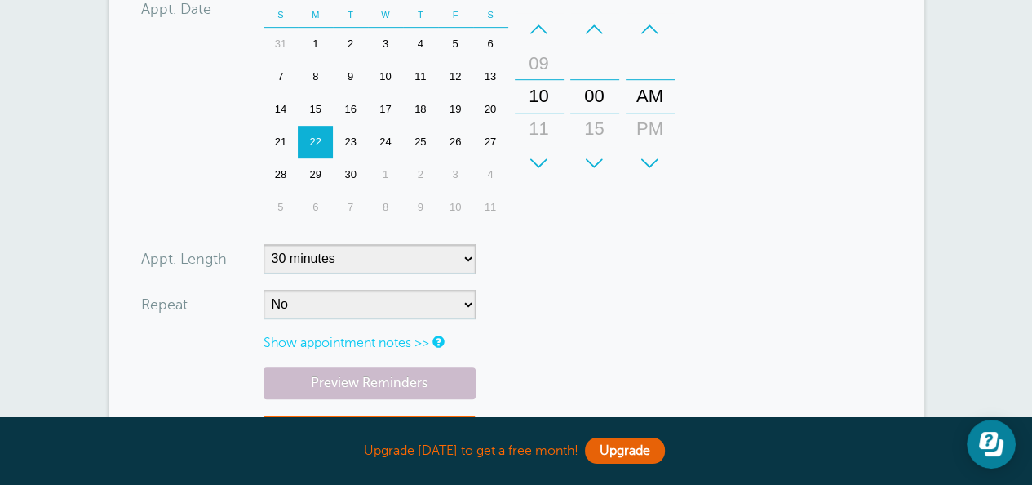
scroll to position [816, 0]
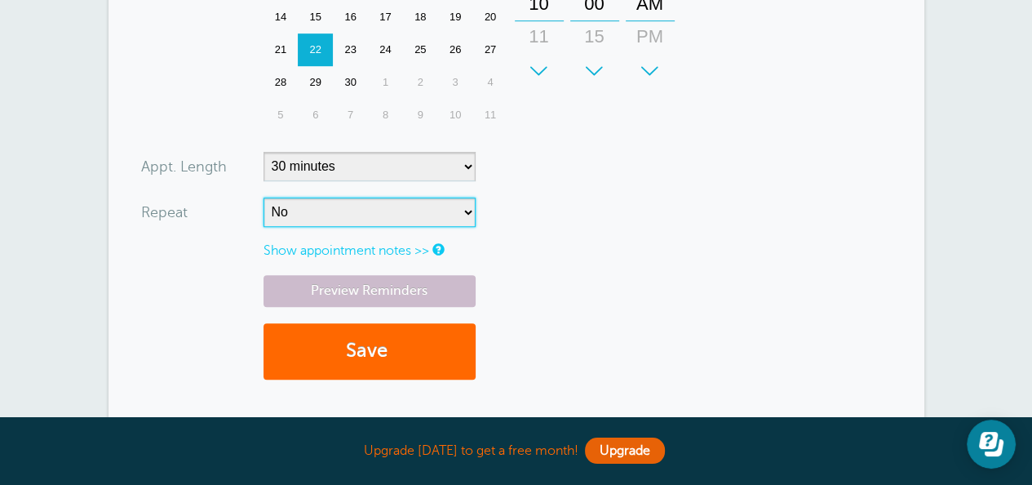
click at [300, 211] on select "No Daily Weekly Every 2 weeks Every 3 weeks Every 4 weeks Monthly Every 5 weeks…" at bounding box center [370, 211] width 212 height 29
select select "RRULE:FREQ=MONTHLY;INTERVAL=3"
click at [264, 197] on select "No Daily Weekly Every 2 weeks Every 3 weeks Every 4 weeks Monthly Every 5 weeks…" at bounding box center [370, 211] width 212 height 29
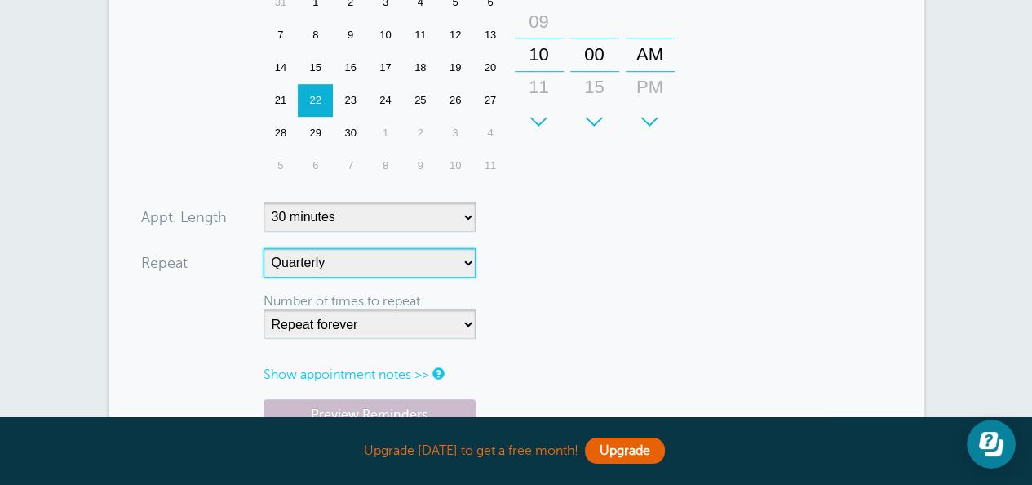
scroll to position [898, 0]
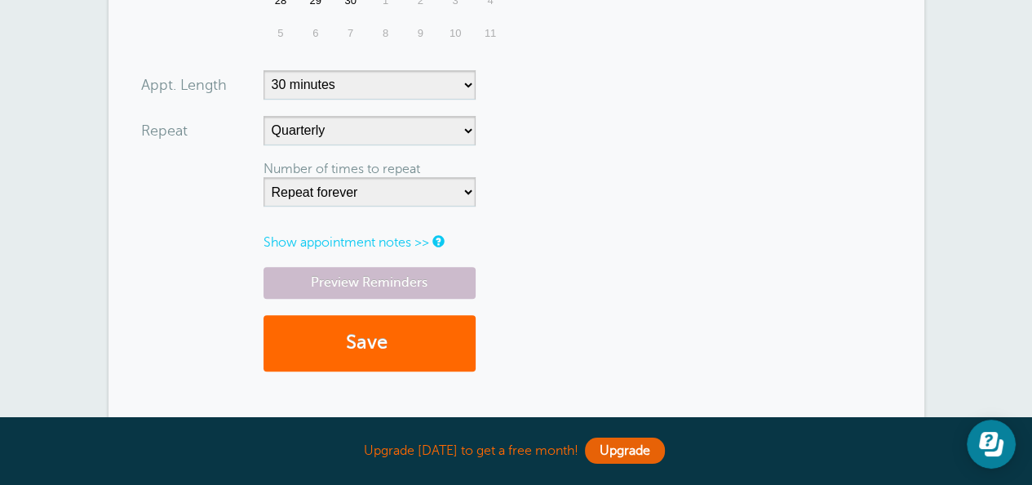
click at [294, 242] on link "Show appointment notes >>" at bounding box center [347, 242] width 166 height 15
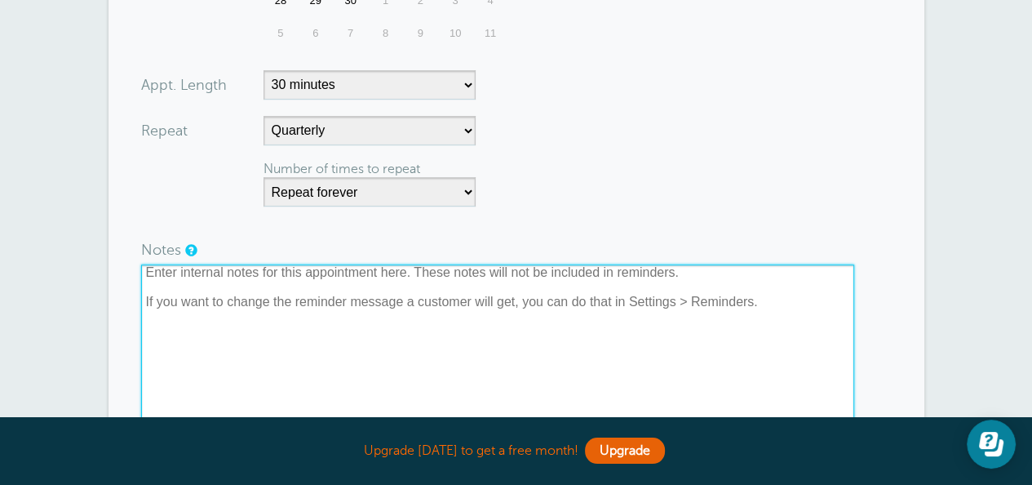
click at [204, 318] on textarea at bounding box center [497, 345] width 713 height 163
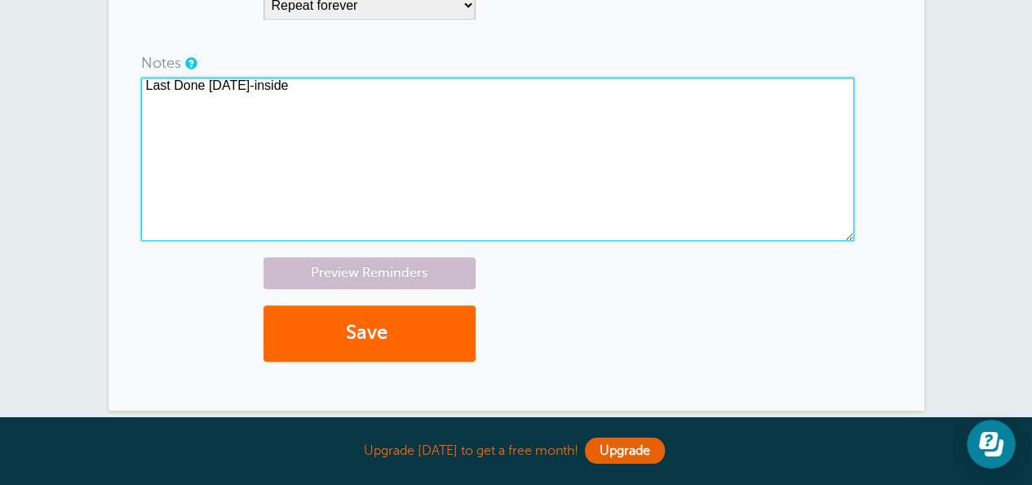
scroll to position [1224, 0]
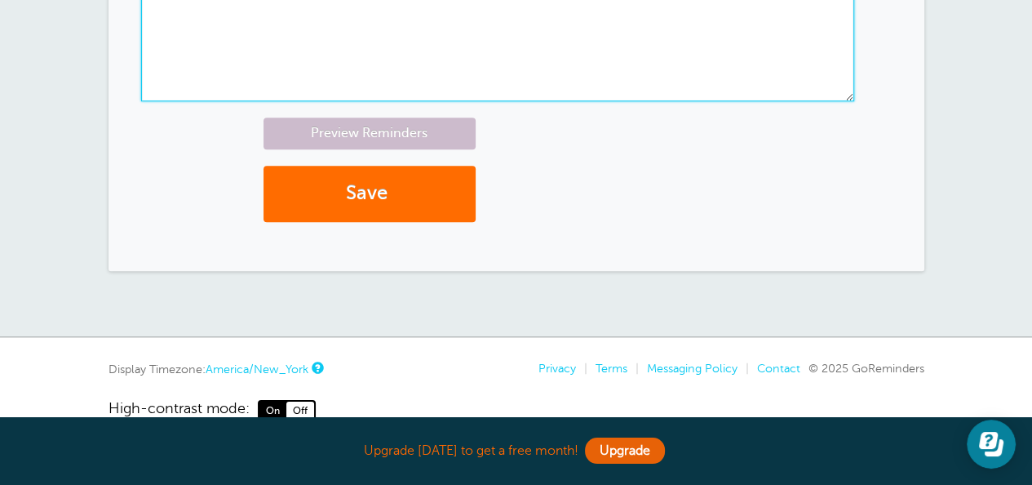
type textarea "Last Done [DATE]-inside"
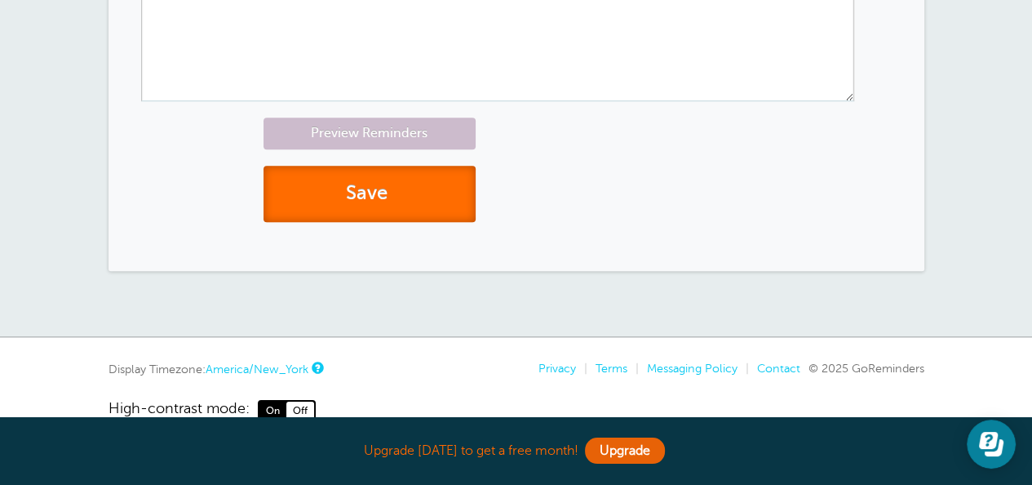
click at [424, 206] on button "Save" at bounding box center [370, 194] width 212 height 56
